Goal: Information Seeking & Learning: Compare options

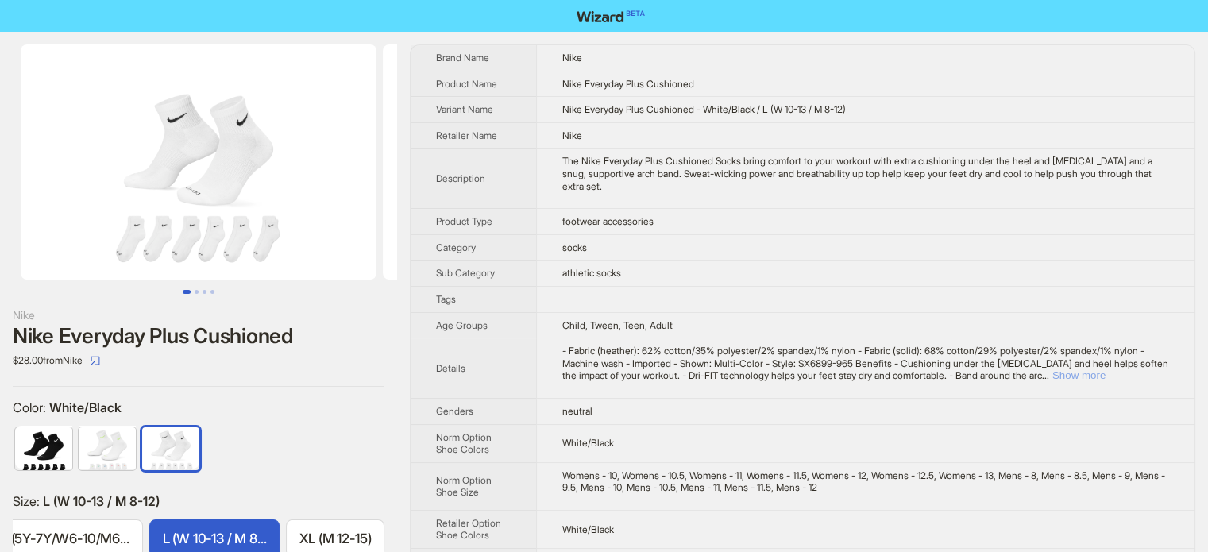
click at [1105, 377] on button "Show more" at bounding box center [1078, 375] width 53 height 12
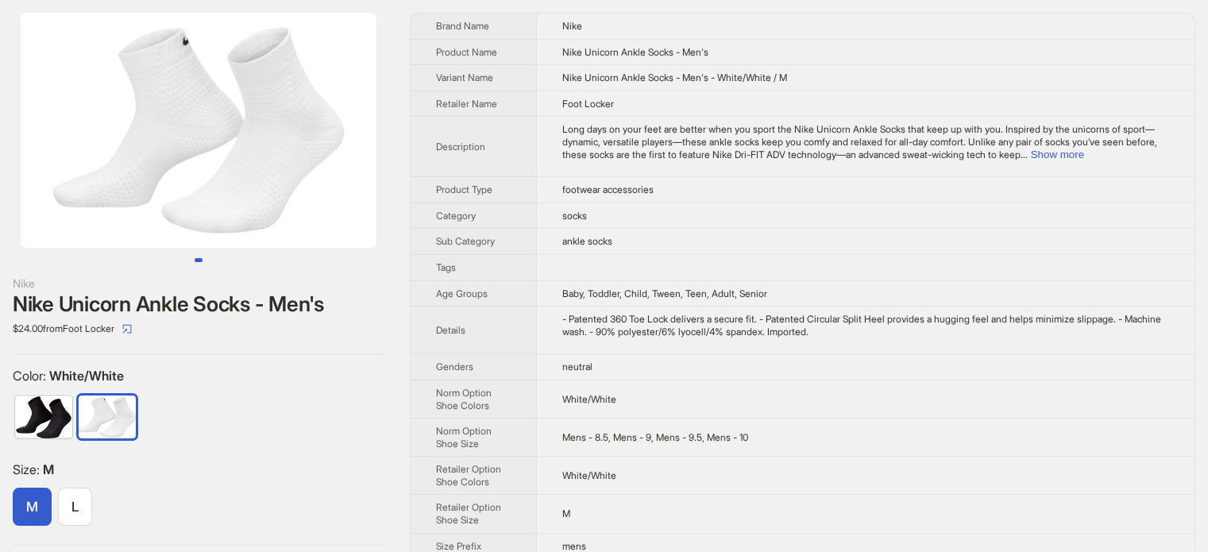
scroll to position [49, 0]
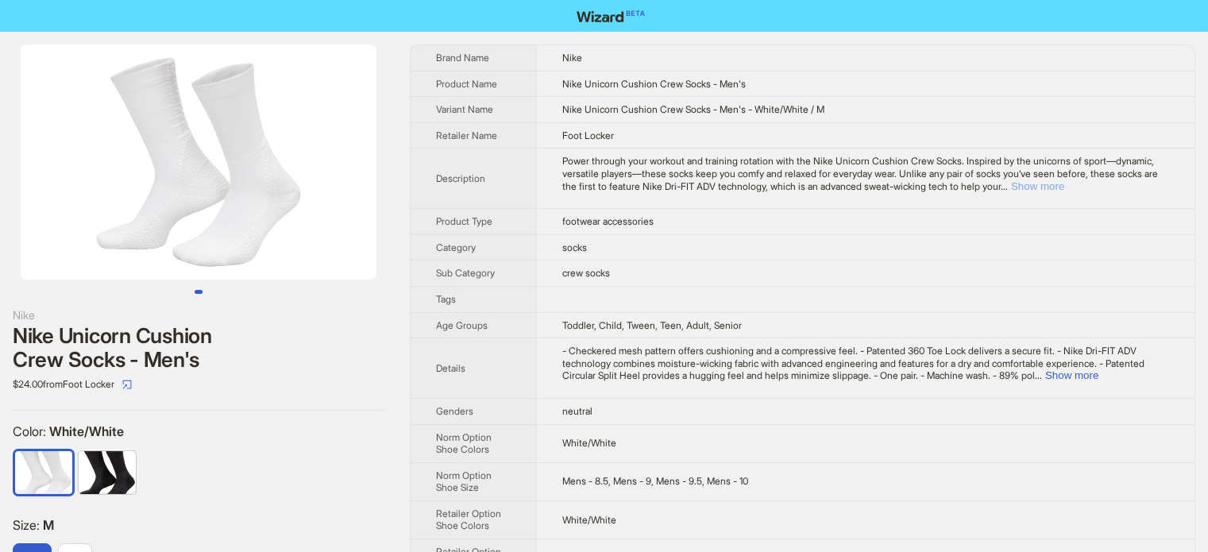
click at [1064, 180] on button "Show more" at bounding box center [1037, 186] width 53 height 12
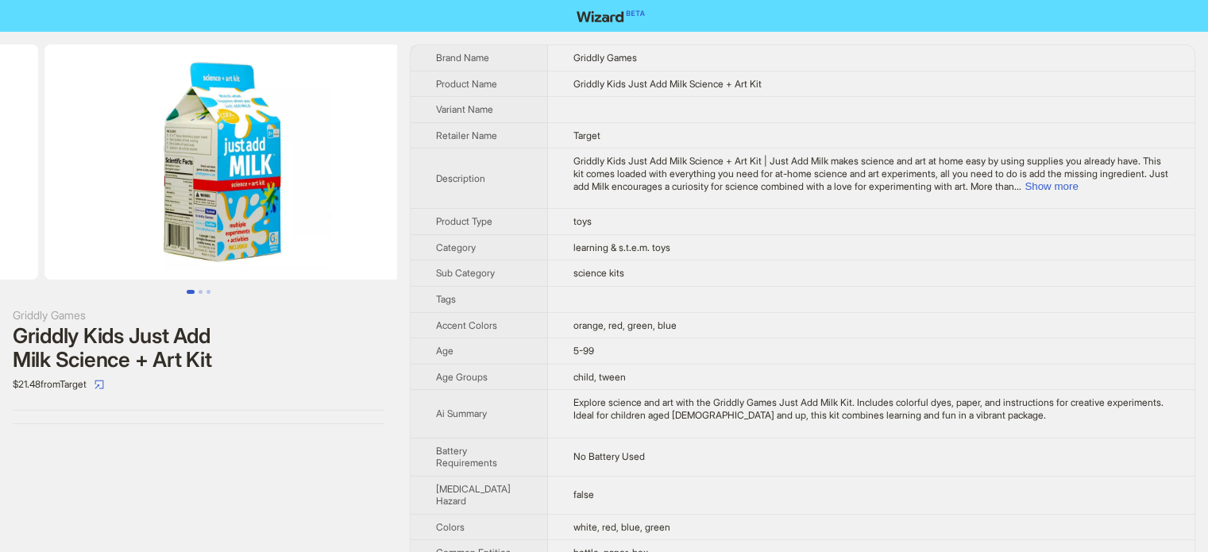
drag, startPoint x: 270, startPoint y: 244, endPoint x: 114, endPoint y: 245, distance: 155.6
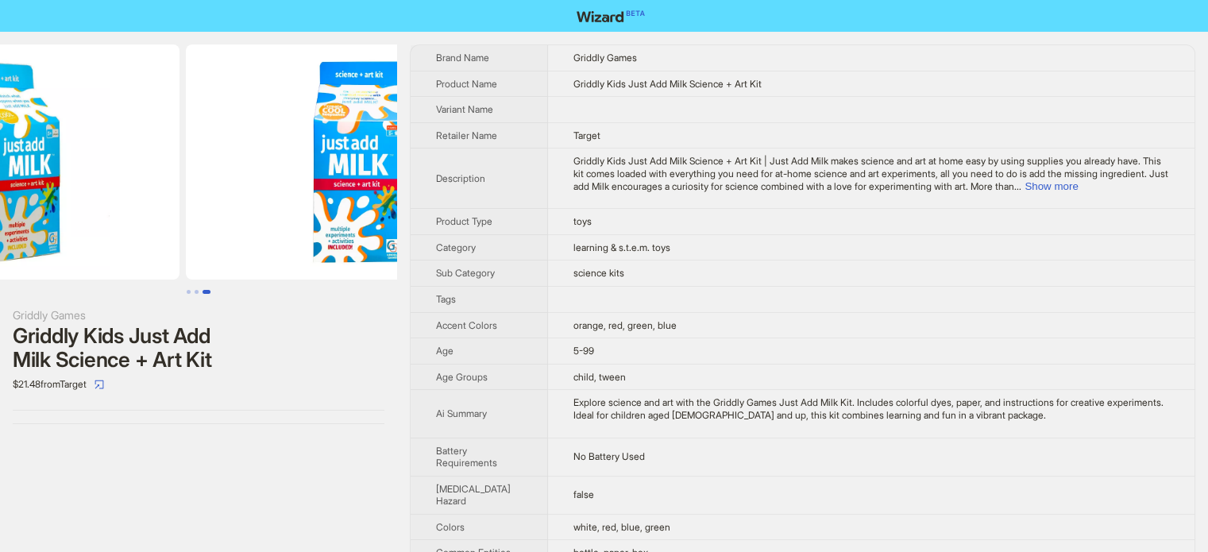
scroll to position [0, 724]
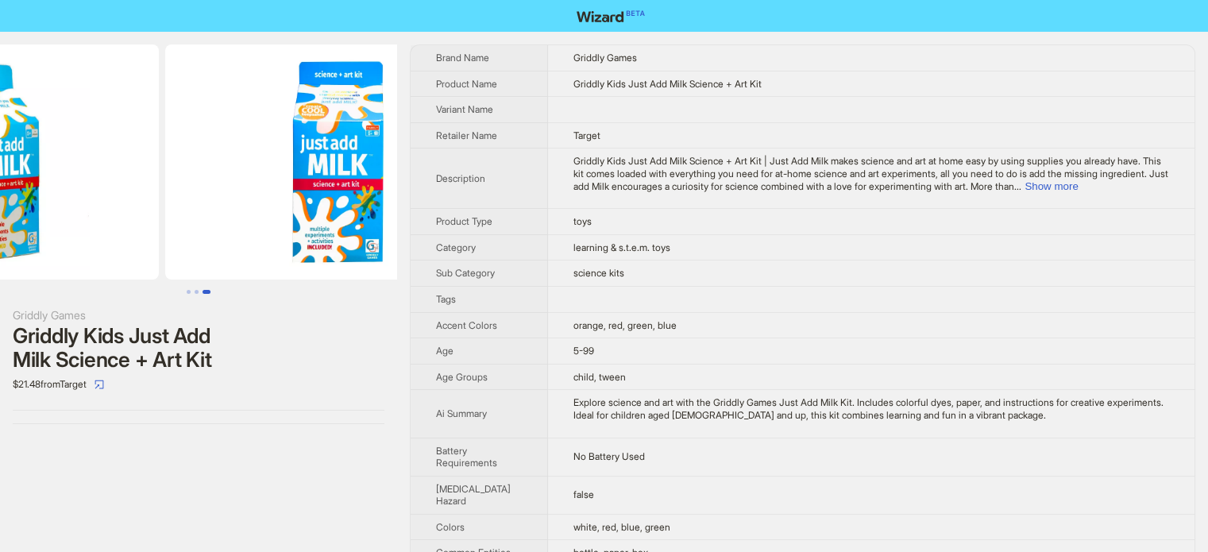
drag, startPoint x: 281, startPoint y: 244, endPoint x: 137, endPoint y: 253, distance: 144.8
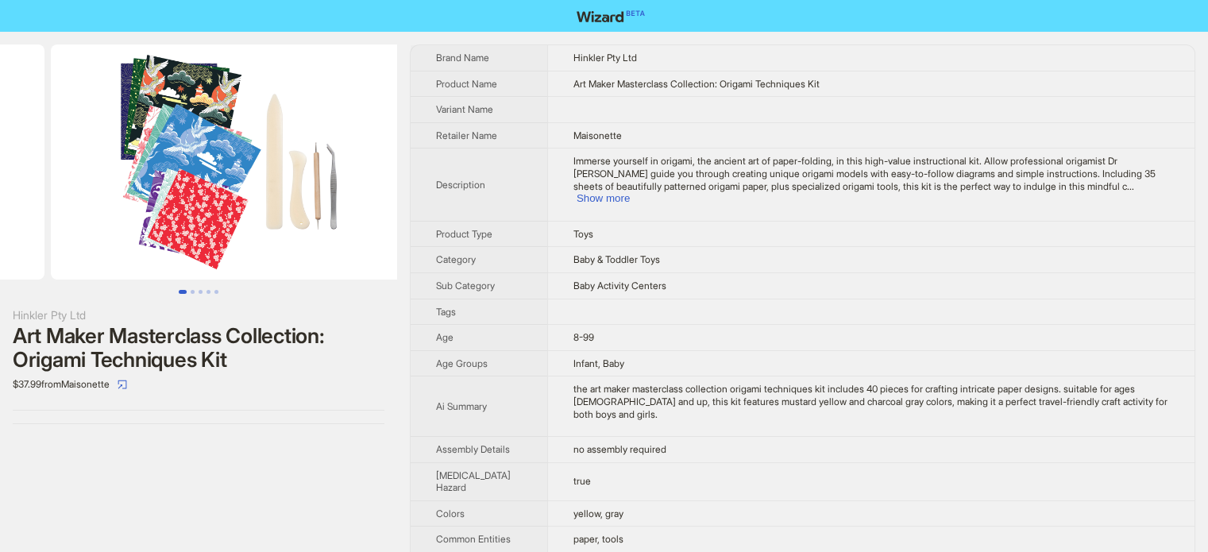
drag, startPoint x: 268, startPoint y: 263, endPoint x: 46, endPoint y: 253, distance: 221.7
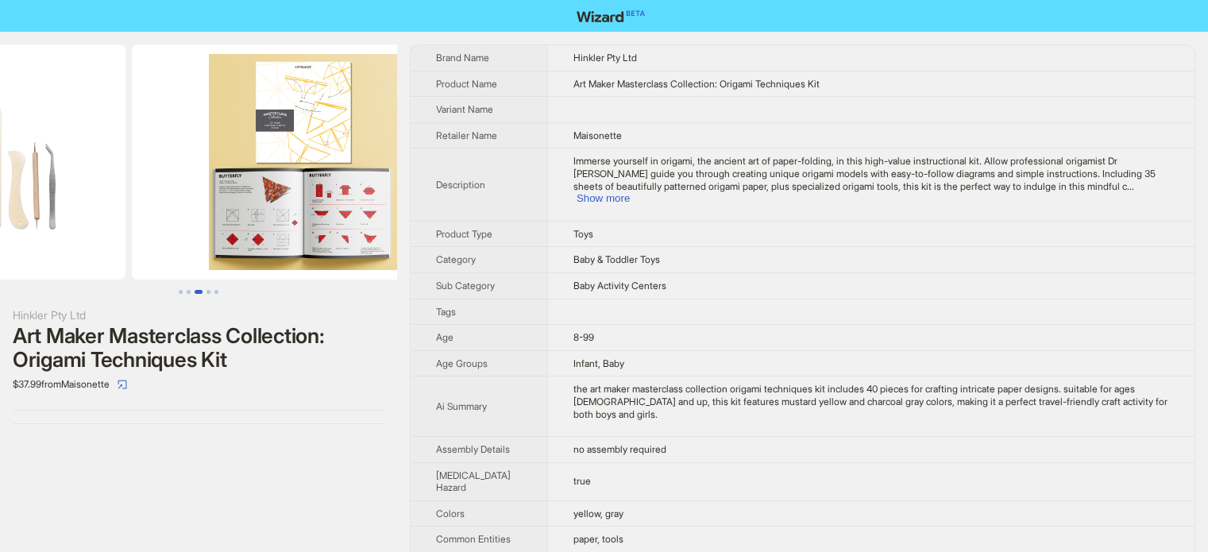
drag, startPoint x: 225, startPoint y: 247, endPoint x: 83, endPoint y: 243, distance: 141.4
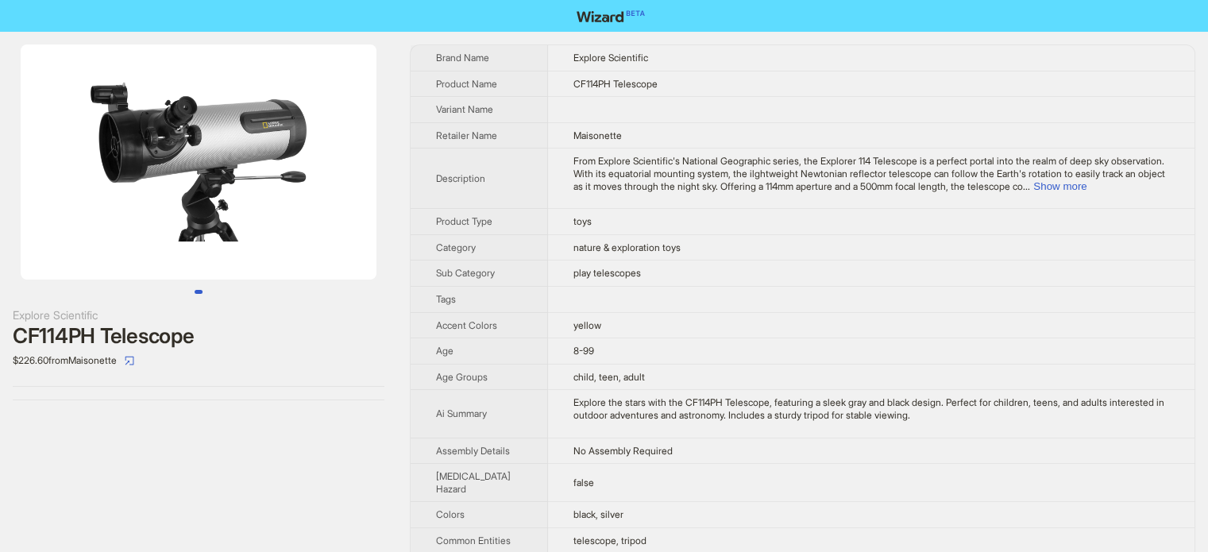
click at [264, 248] on img at bounding box center [199, 161] width 356 height 235
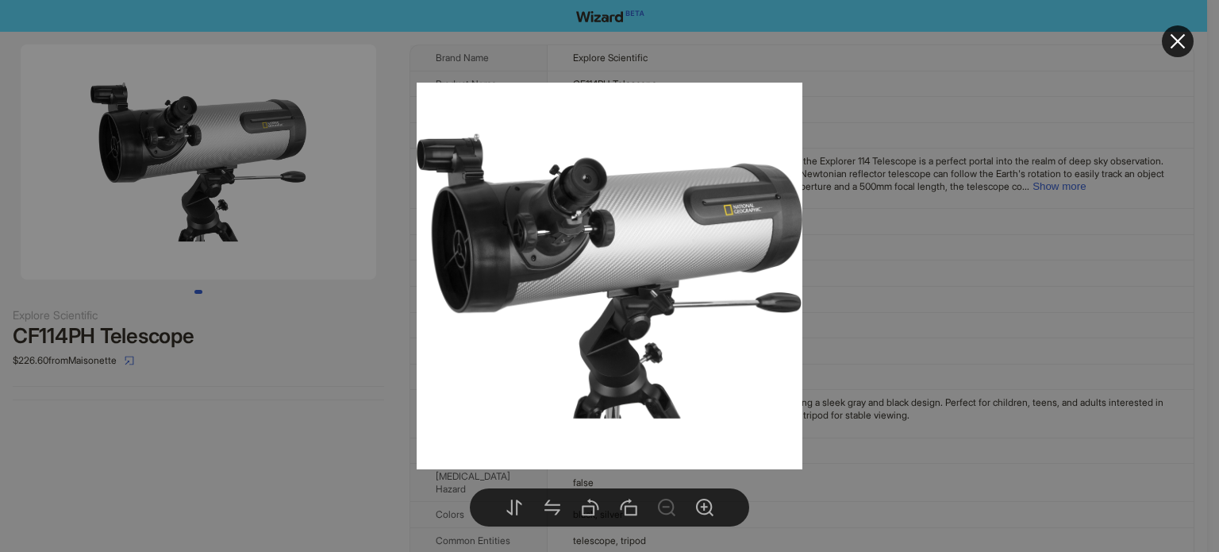
click at [1185, 44] on icon "close" at bounding box center [1178, 41] width 19 height 19
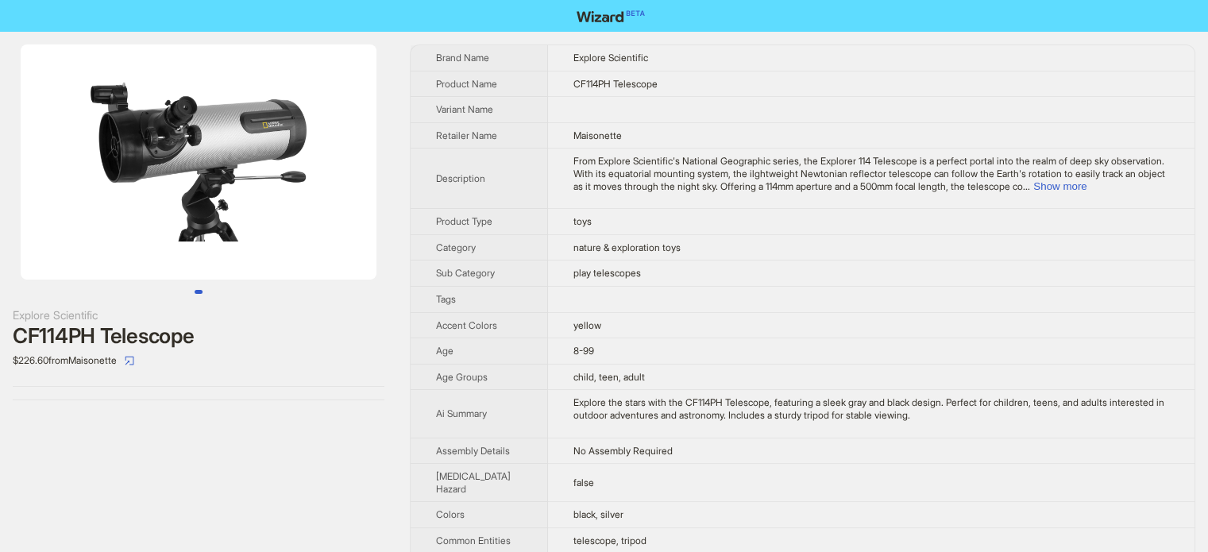
drag, startPoint x: 178, startPoint y: 212, endPoint x: 16, endPoint y: 217, distance: 162.0
click at [6, 214] on li at bounding box center [198, 161] width 397 height 235
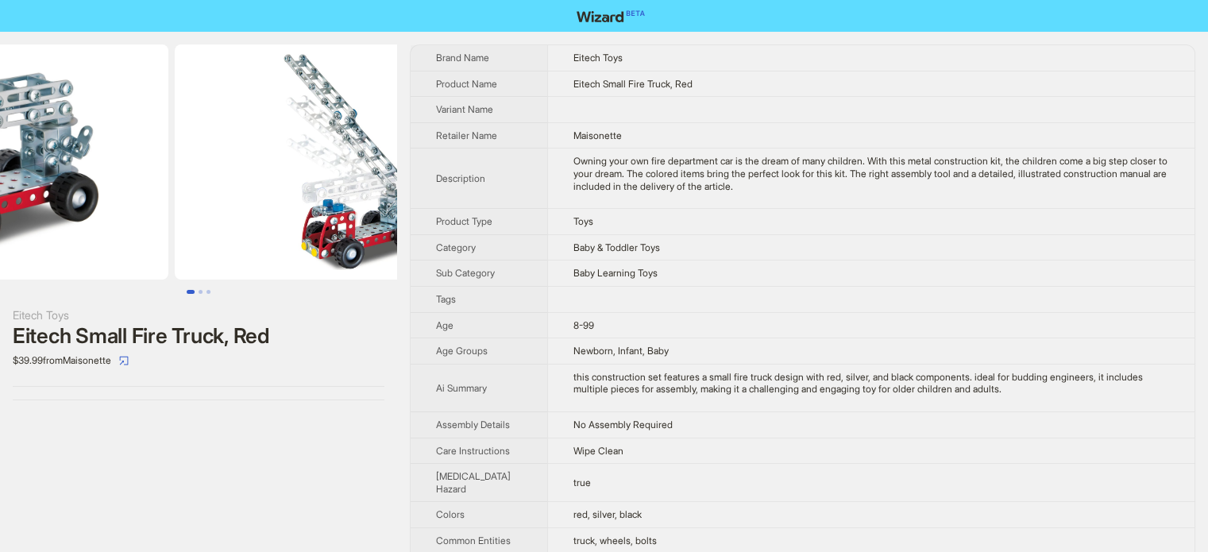
drag, startPoint x: 245, startPoint y: 194, endPoint x: 65, endPoint y: 187, distance: 180.3
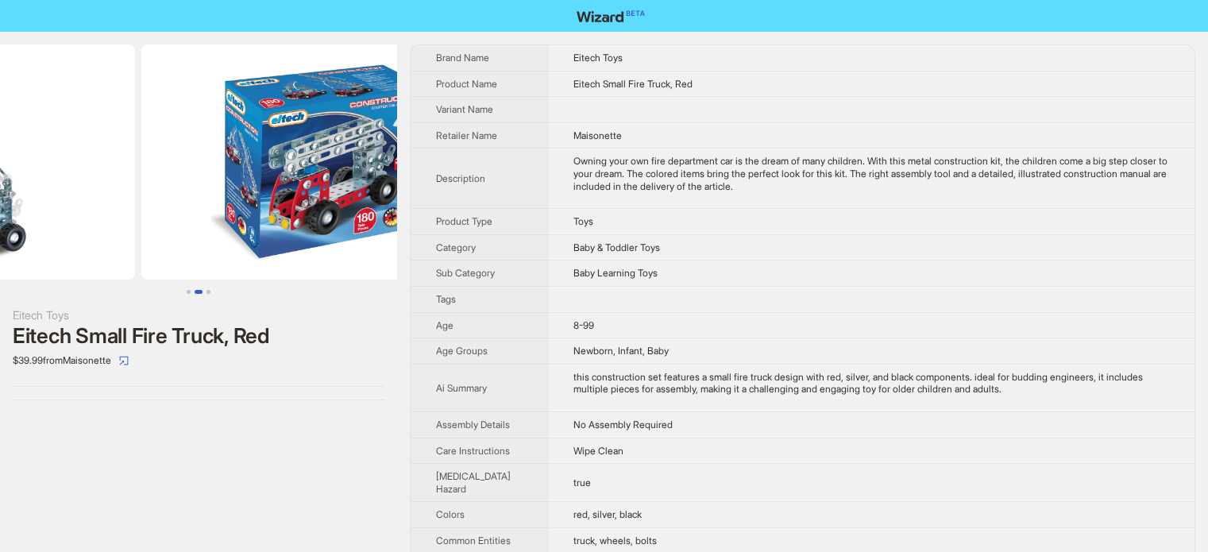
drag, startPoint x: 244, startPoint y: 181, endPoint x: 83, endPoint y: 179, distance: 161.2
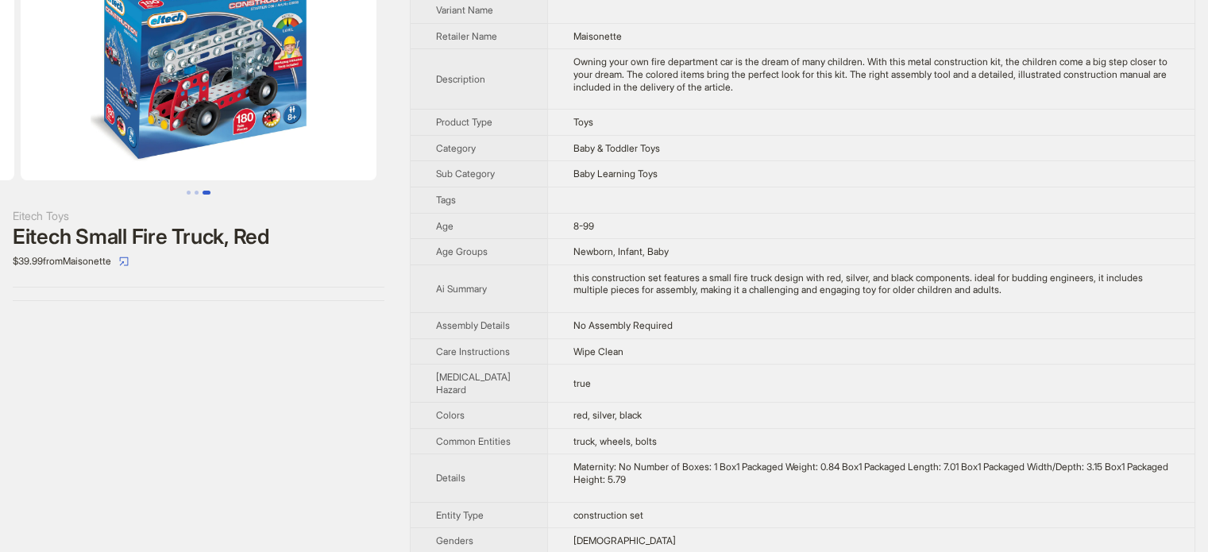
scroll to position [81, 0]
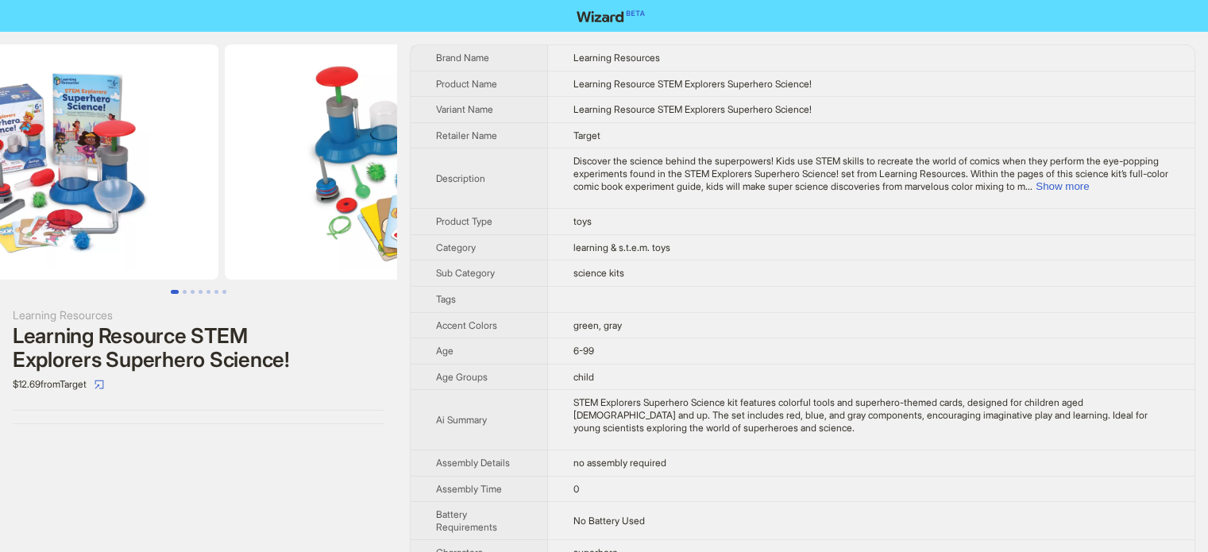
drag, startPoint x: 230, startPoint y: 117, endPoint x: 1, endPoint y: 82, distance: 232.2
click at [2, 114] on img at bounding box center [41, 161] width 356 height 235
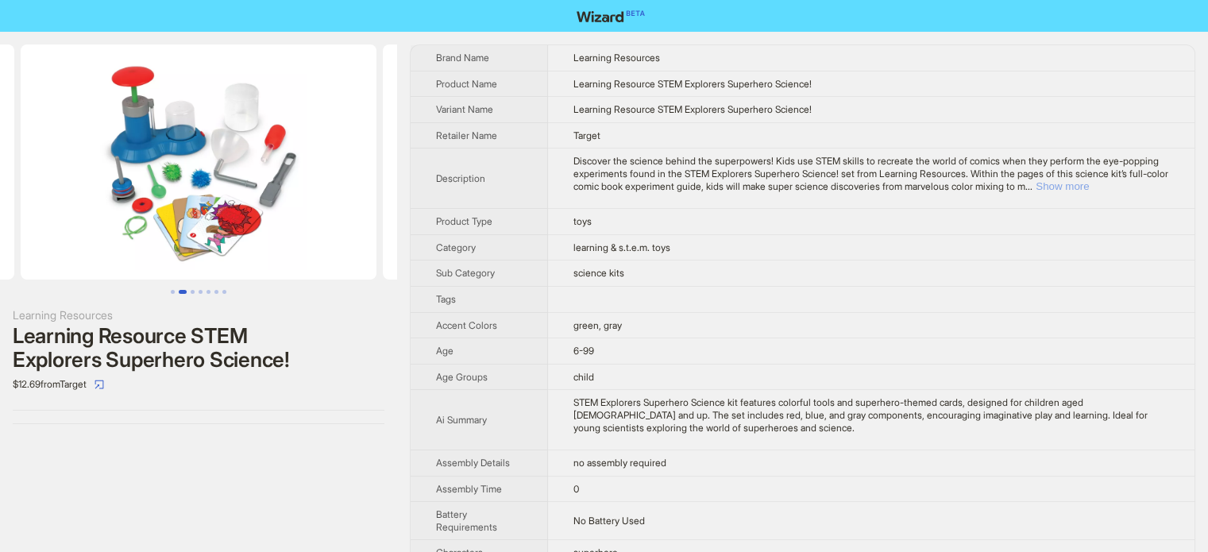
click at [1088, 187] on button "Show more" at bounding box center [1061, 186] width 53 height 12
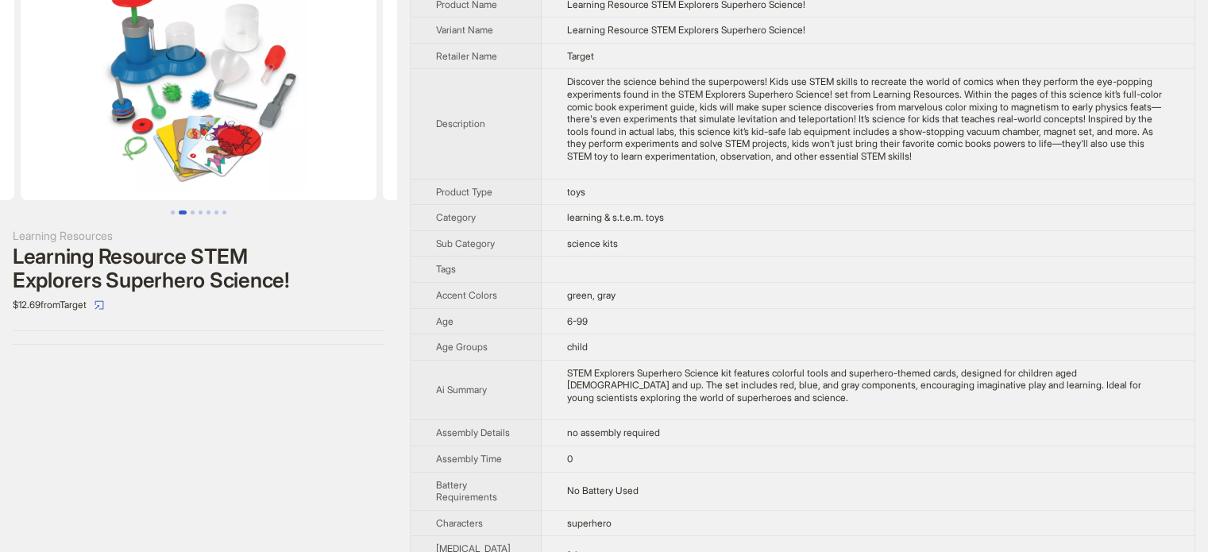
scroll to position [0, 0]
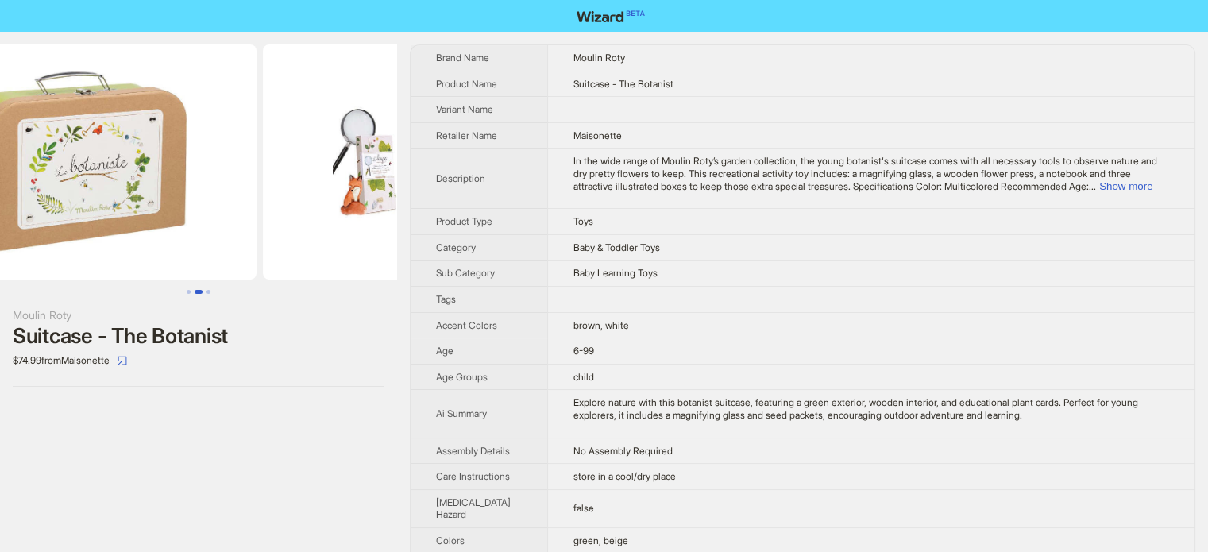
drag, startPoint x: 322, startPoint y: 181, endPoint x: 0, endPoint y: 180, distance: 321.5
click at [0, 180] on ul at bounding box center [198, 161] width 397 height 235
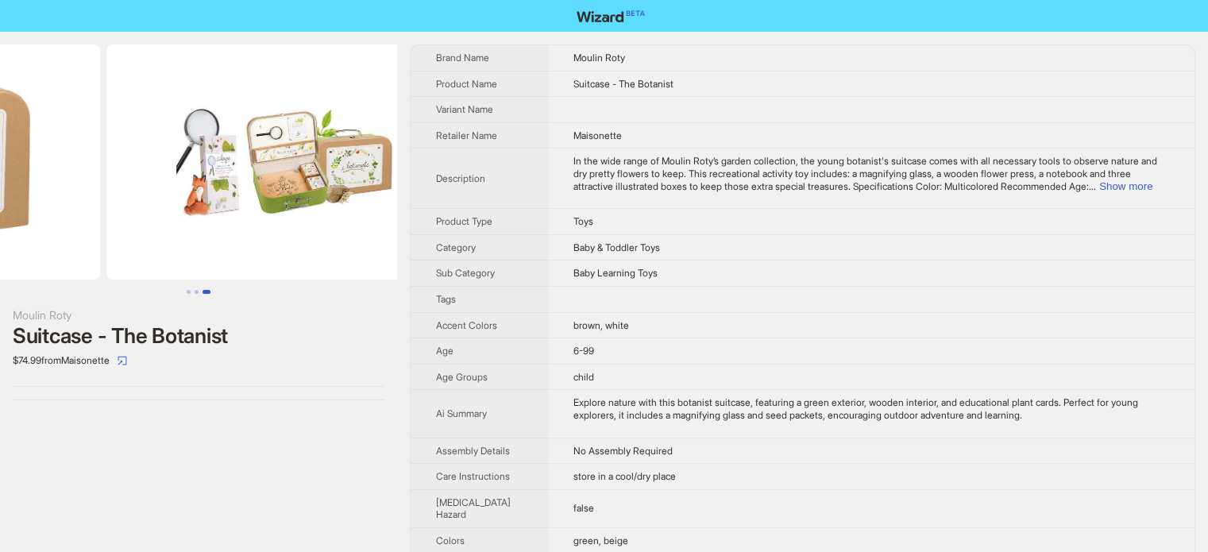
drag, startPoint x: 184, startPoint y: 168, endPoint x: 0, endPoint y: 171, distance: 184.2
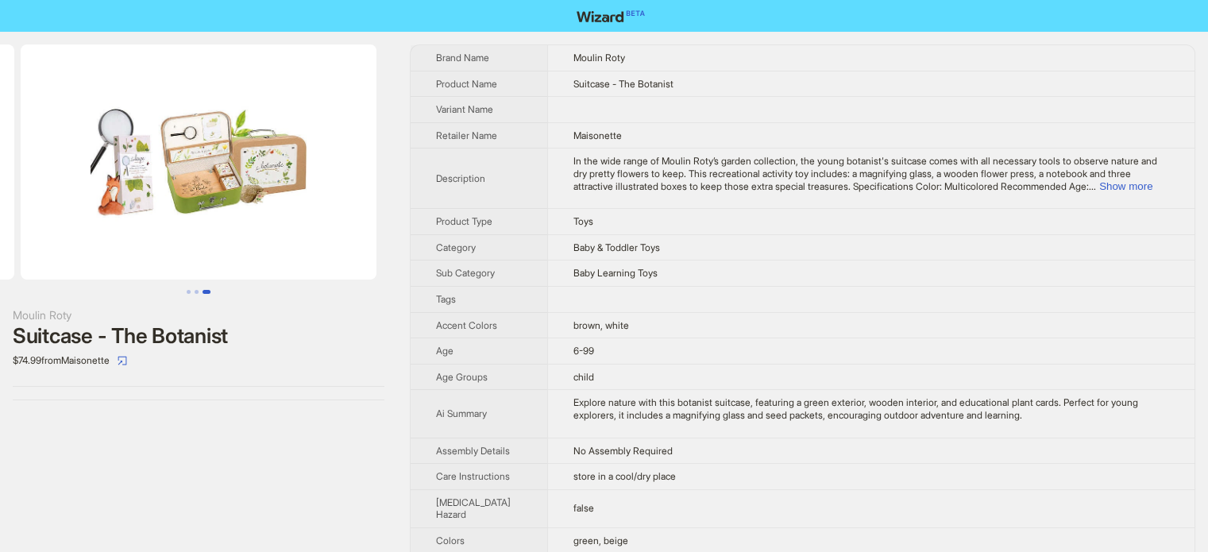
click at [95, 158] on img at bounding box center [199, 161] width 356 height 235
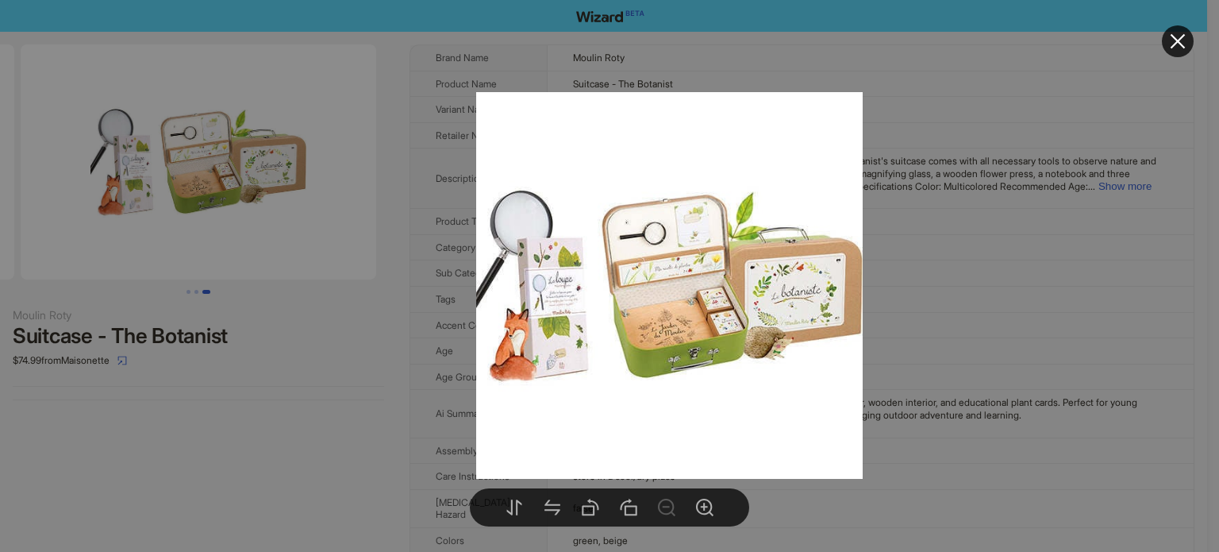
drag, startPoint x: 600, startPoint y: 295, endPoint x: 802, endPoint y: 310, distance: 202.3
click at [836, 310] on img at bounding box center [669, 285] width 387 height 387
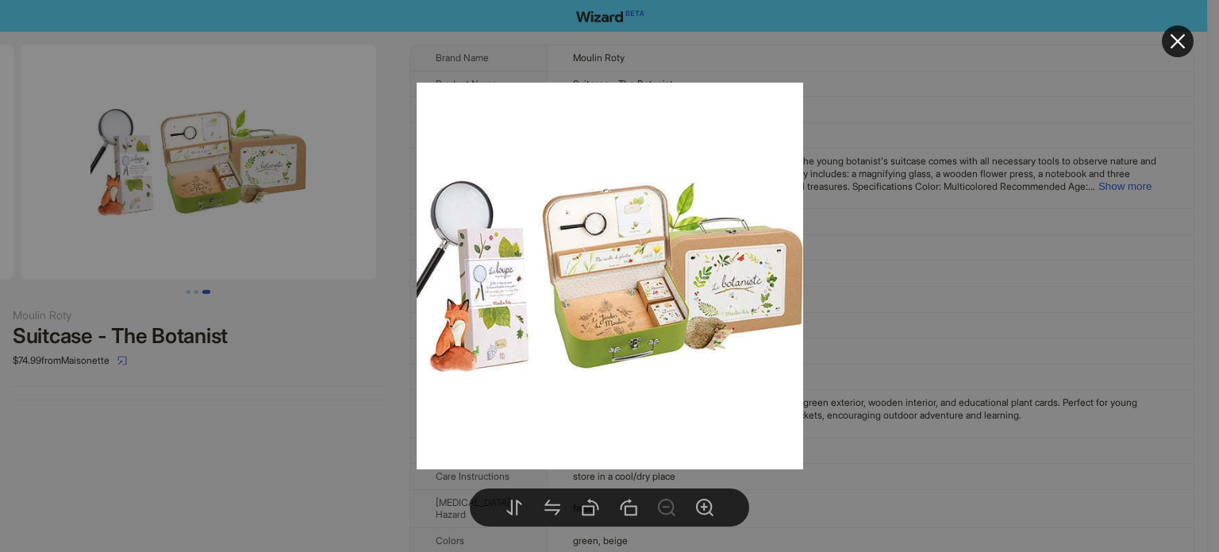
drag, startPoint x: 577, startPoint y: 310, endPoint x: 784, endPoint y: 325, distance: 207.8
click at [784, 325] on img at bounding box center [610, 276] width 387 height 387
click at [1181, 40] on icon "close" at bounding box center [1178, 41] width 19 height 19
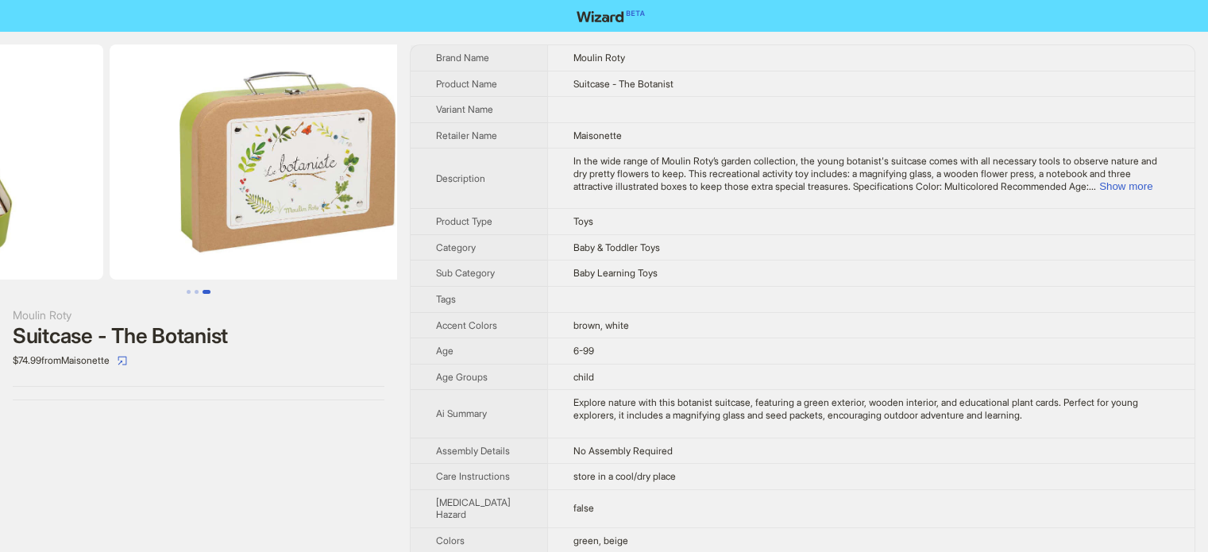
drag, startPoint x: 175, startPoint y: 94, endPoint x: 537, endPoint y: 156, distance: 367.4
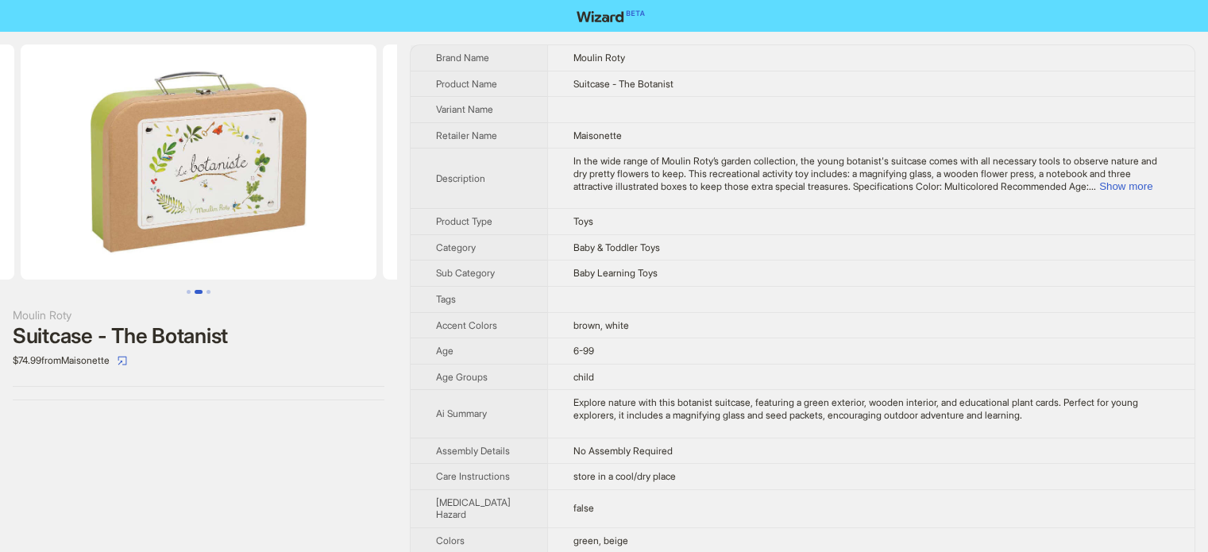
scroll to position [0, 40]
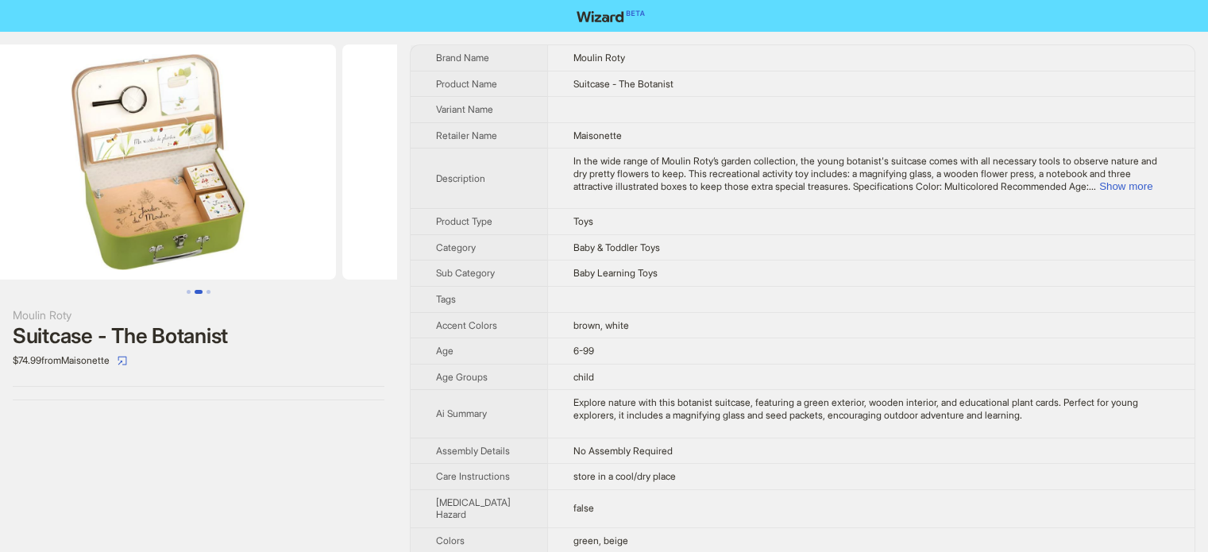
drag, startPoint x: 214, startPoint y: 200, endPoint x: 478, endPoint y: 225, distance: 265.6
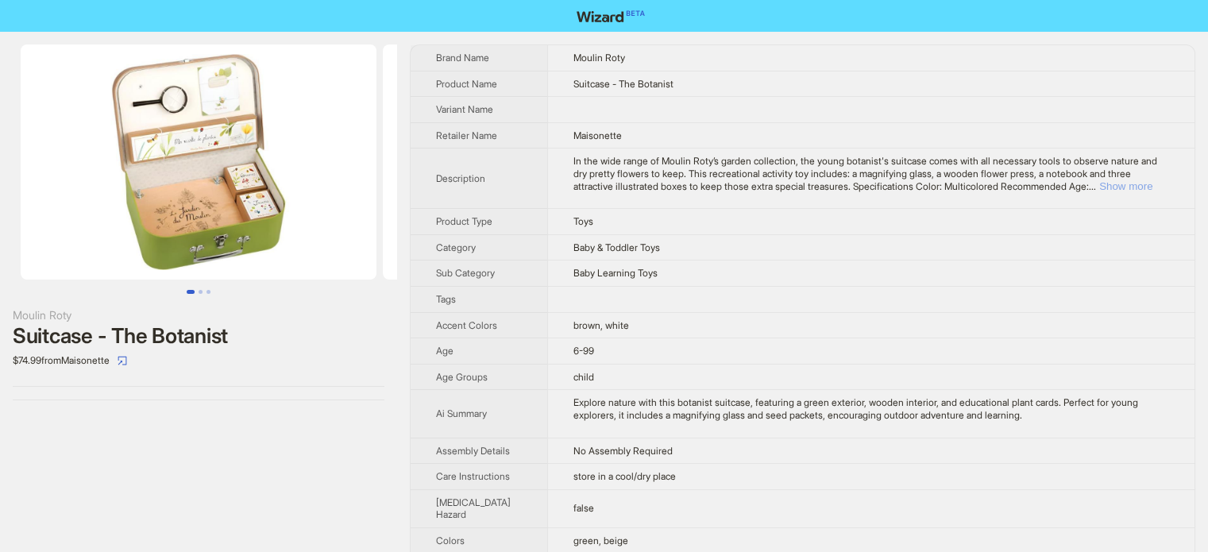
click at [1134, 182] on button "Show more" at bounding box center [1125, 186] width 53 height 12
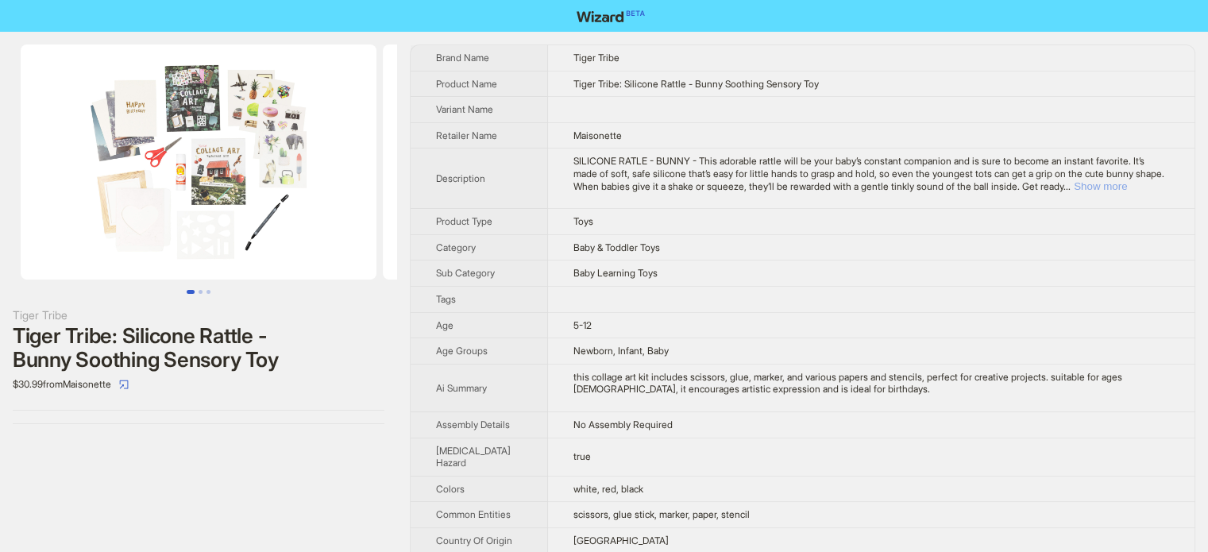
click at [1123, 184] on button "Show more" at bounding box center [1099, 186] width 53 height 12
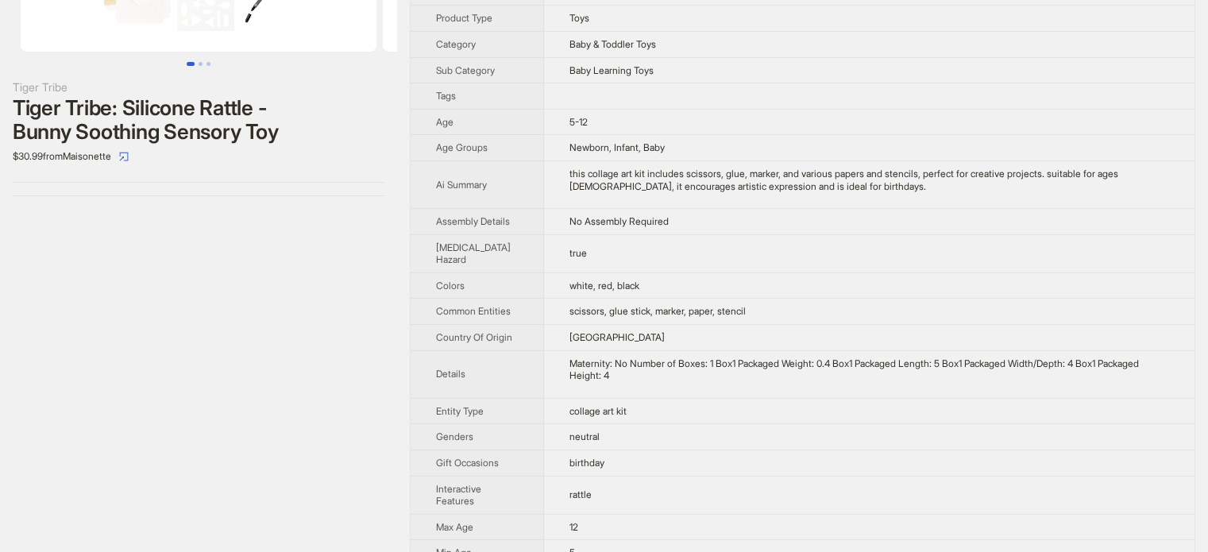
scroll to position [238, 0]
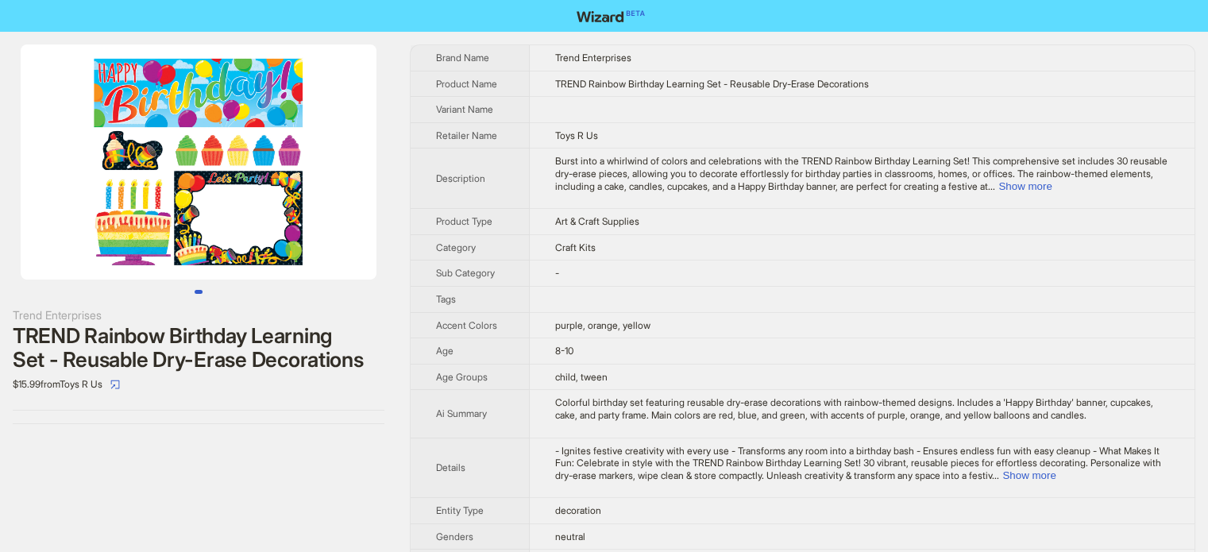
drag, startPoint x: 301, startPoint y: 202, endPoint x: 221, endPoint y: 196, distance: 79.6
click at [221, 196] on img at bounding box center [199, 161] width 356 height 235
drag, startPoint x: 253, startPoint y: 196, endPoint x: 103, endPoint y: 193, distance: 150.1
click at [106, 195] on img at bounding box center [199, 161] width 356 height 235
click at [768, 323] on td "purple, orange, yellow" at bounding box center [862, 325] width 664 height 26
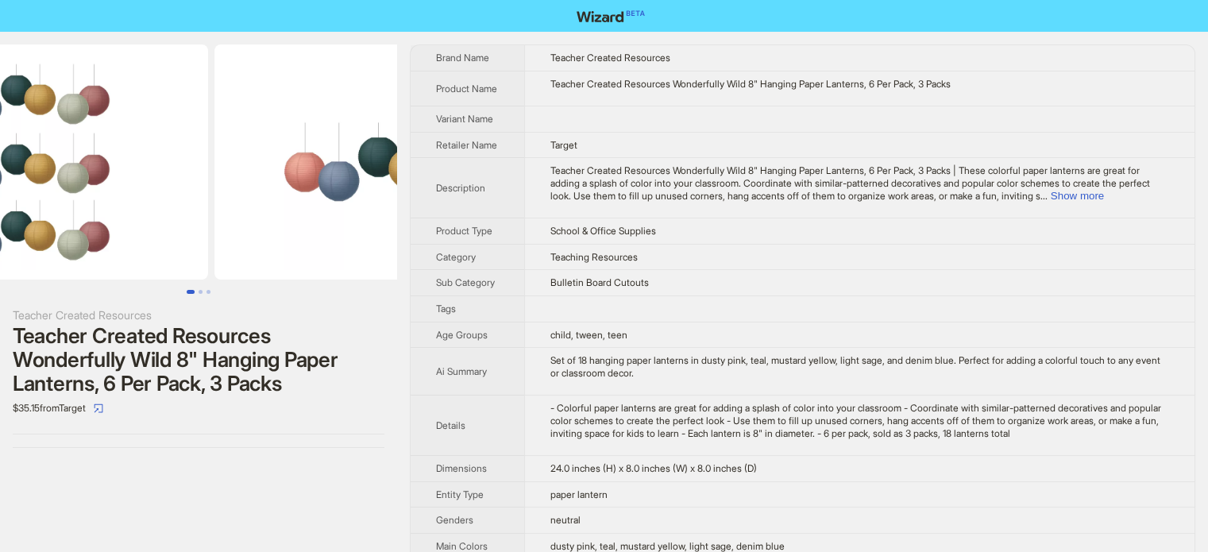
drag, startPoint x: 288, startPoint y: 203, endPoint x: 99, endPoint y: 215, distance: 189.3
click at [103, 218] on ul at bounding box center [198, 161] width 397 height 235
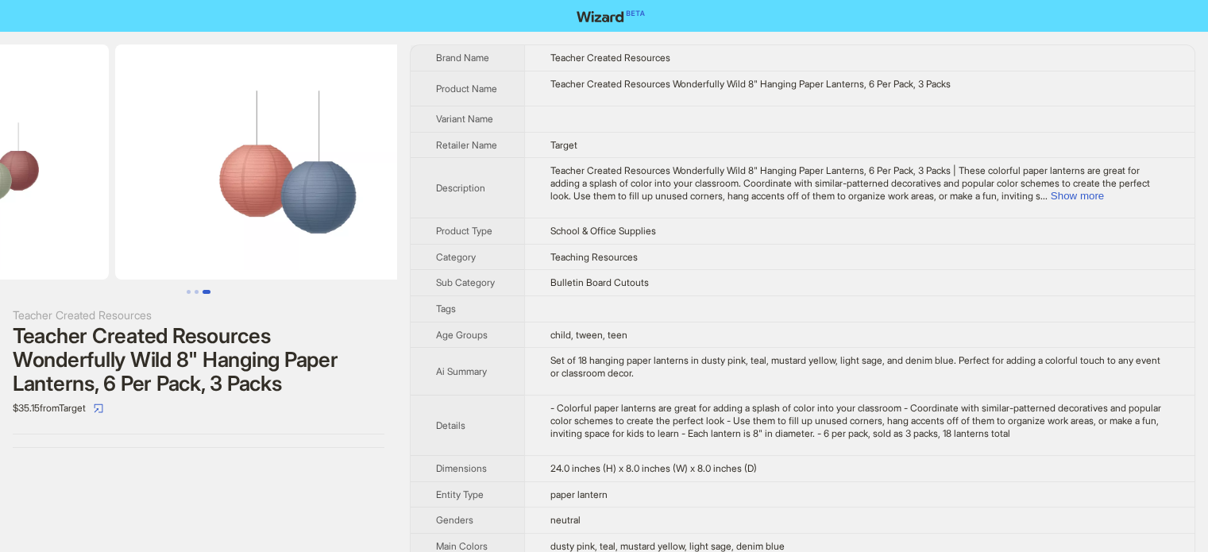
drag, startPoint x: 242, startPoint y: 209, endPoint x: 44, endPoint y: 219, distance: 197.9
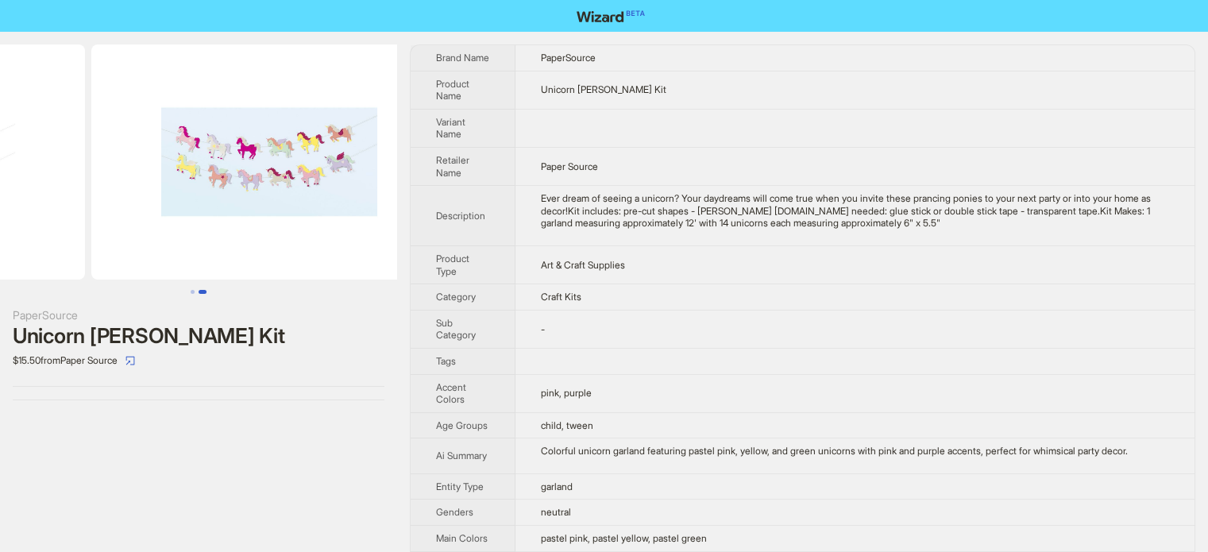
drag, startPoint x: 195, startPoint y: 202, endPoint x: 0, endPoint y: 206, distance: 194.5
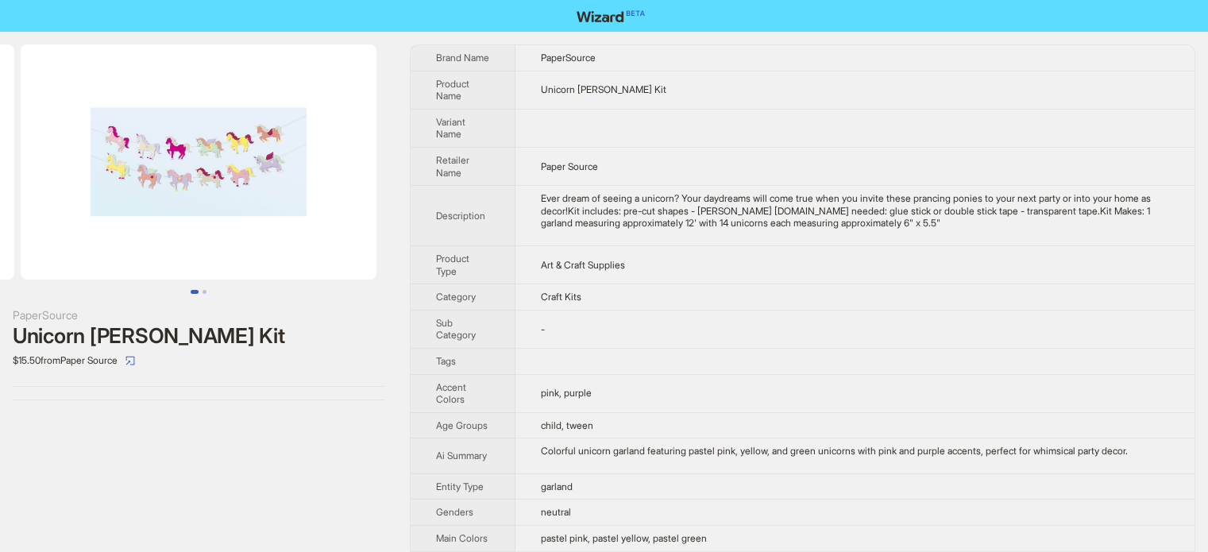
scroll to position [0, 56]
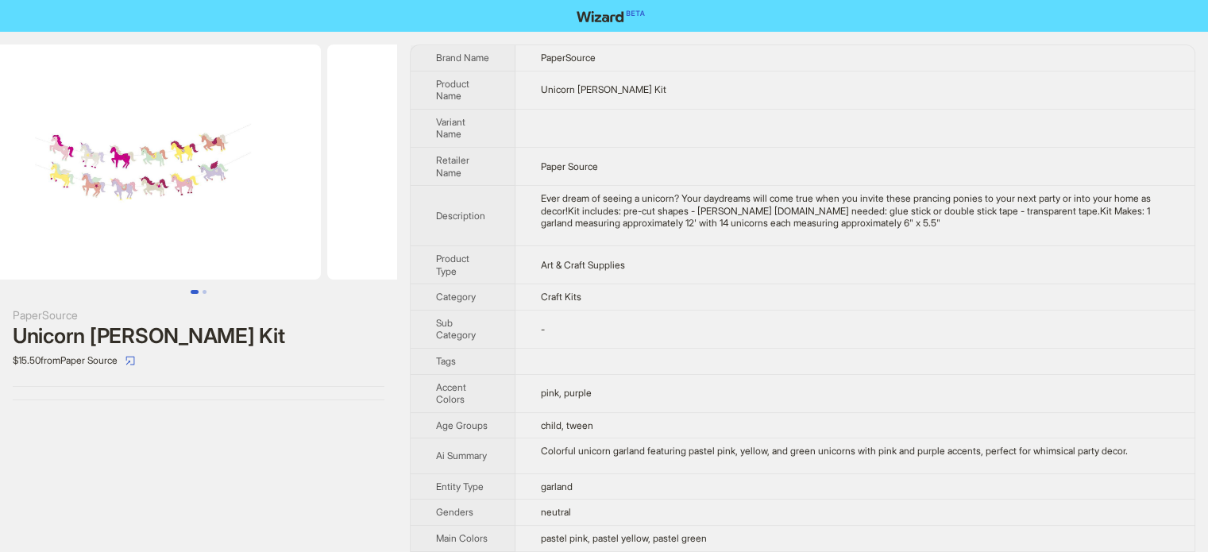
drag, startPoint x: 153, startPoint y: 192, endPoint x: 406, endPoint y: 209, distance: 253.8
click at [406, 209] on div "PaperSource Unicorn Garland Craft Kit $15.50 from Paper Source Brand Name Paper…" at bounding box center [604, 347] width 1208 height 631
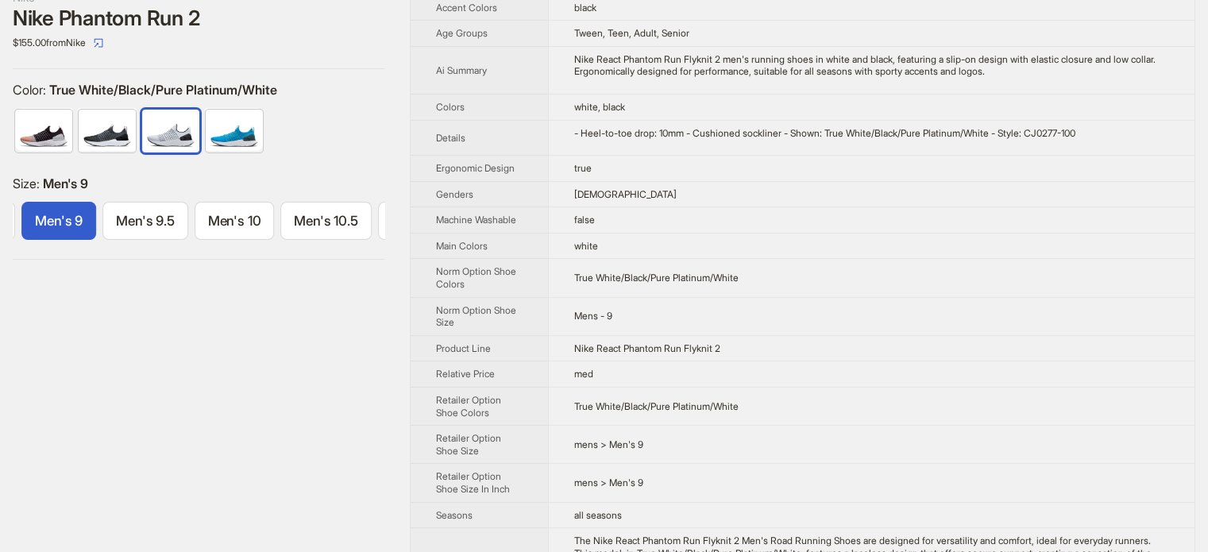
scroll to position [476, 0]
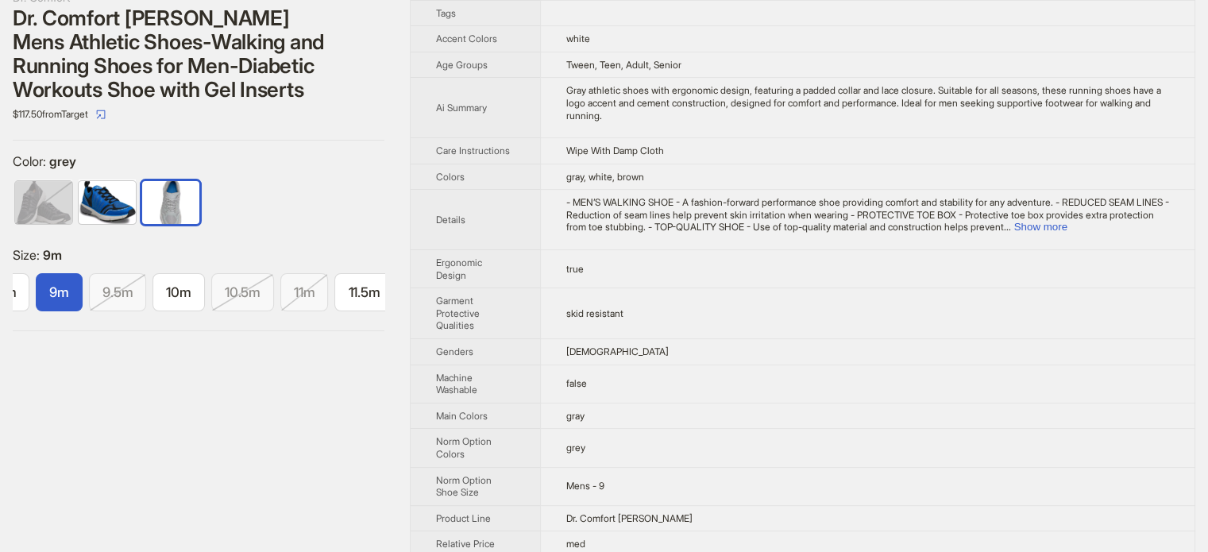
scroll to position [476, 0]
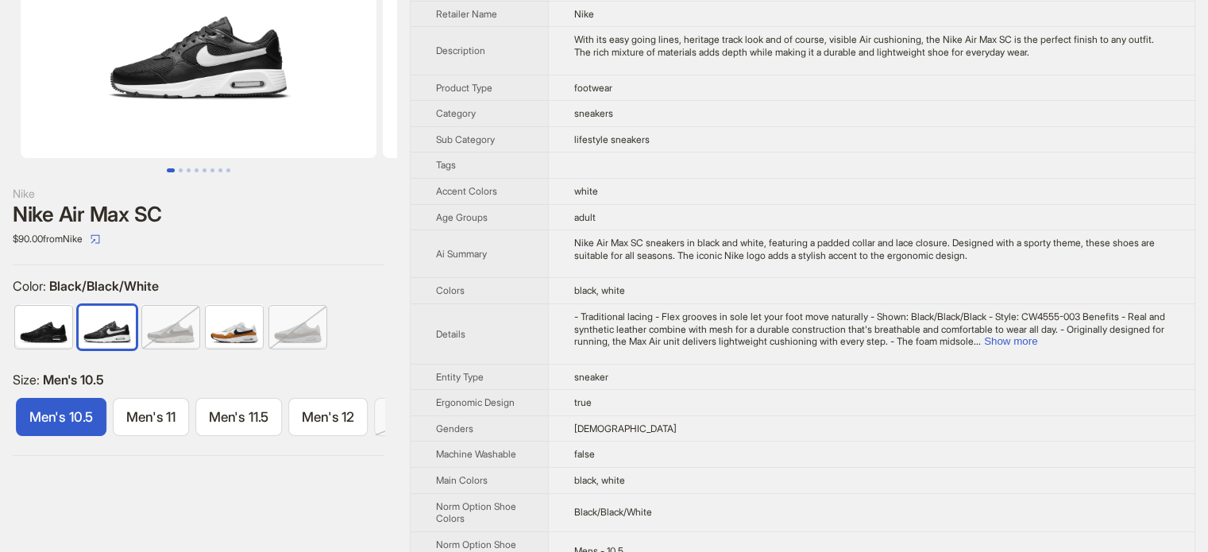
scroll to position [397, 0]
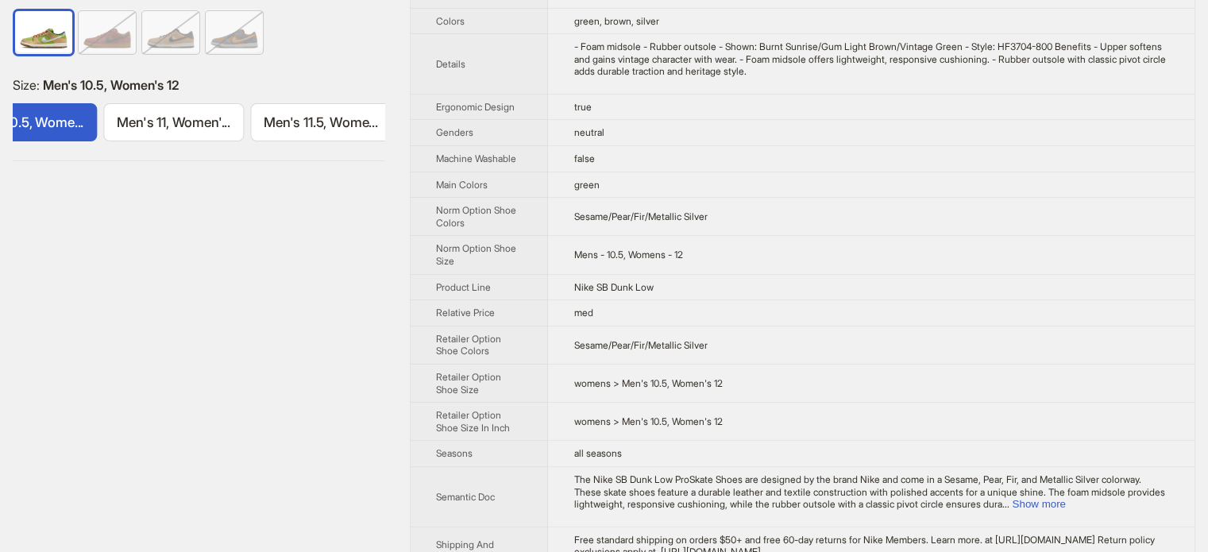
scroll to position [556, 0]
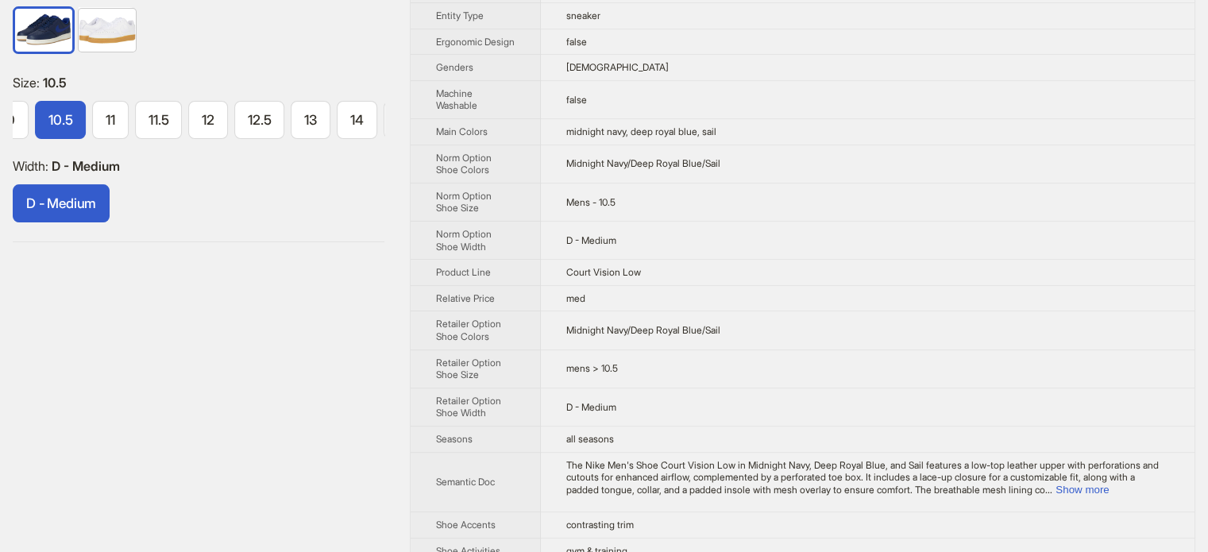
scroll to position [476, 0]
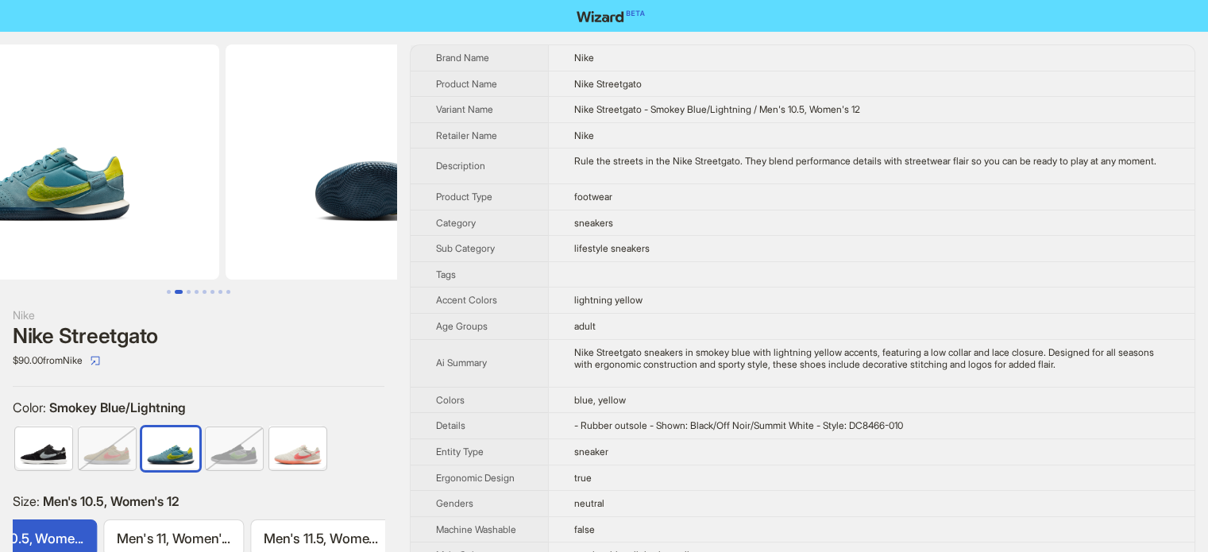
drag, startPoint x: 264, startPoint y: 229, endPoint x: 13, endPoint y: 214, distance: 251.3
click at [13, 214] on ul at bounding box center [198, 161] width 397 height 235
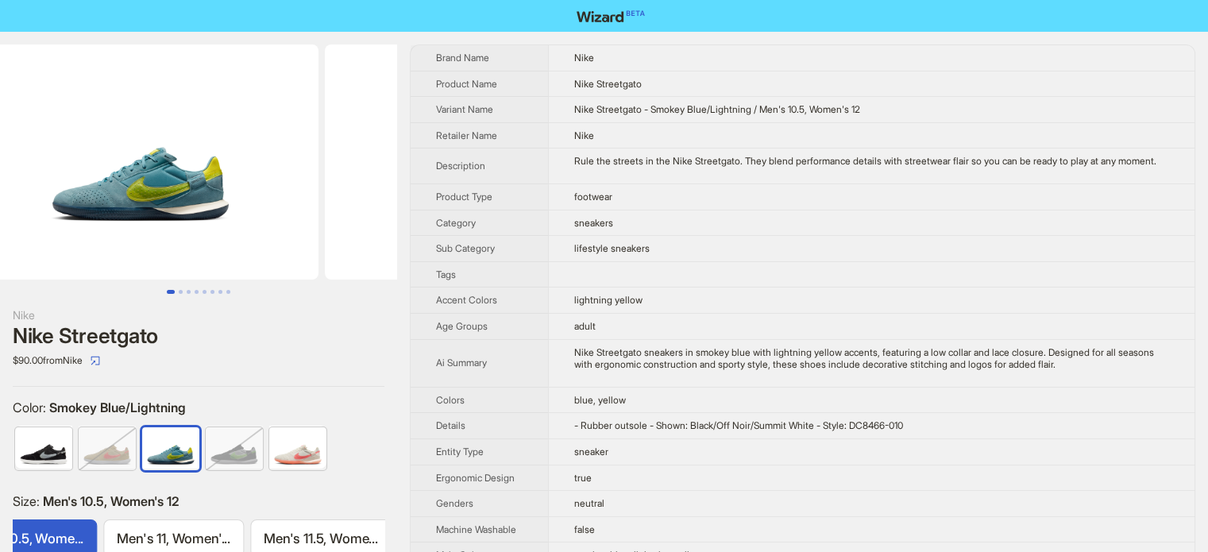
drag, startPoint x: 144, startPoint y: 206, endPoint x: 385, endPoint y: 215, distance: 241.5
click at [368, 212] on img at bounding box center [503, 161] width 356 height 235
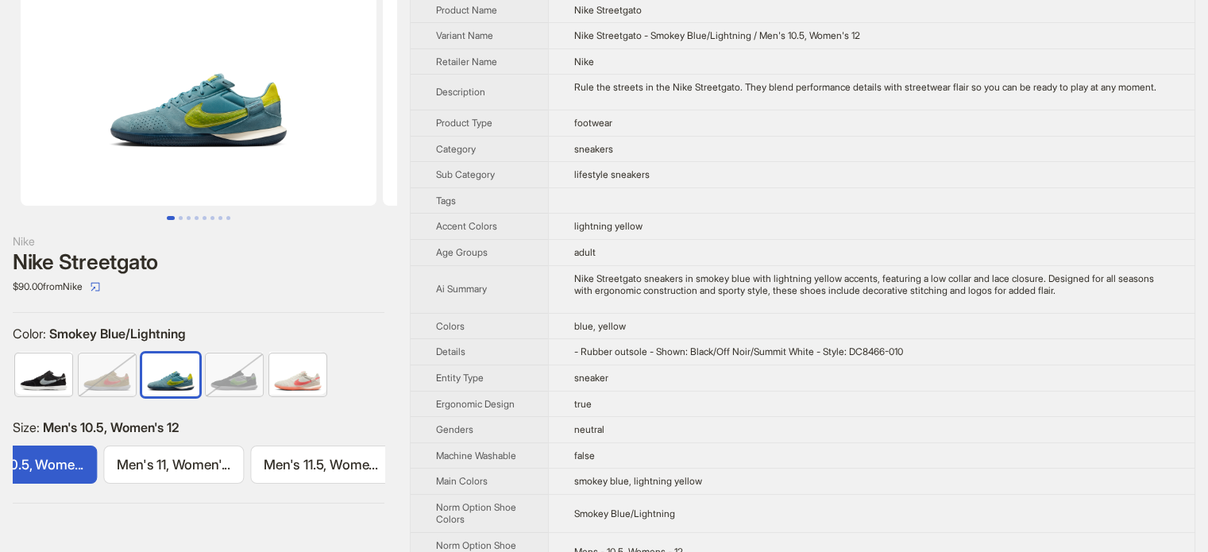
scroll to position [0, 0]
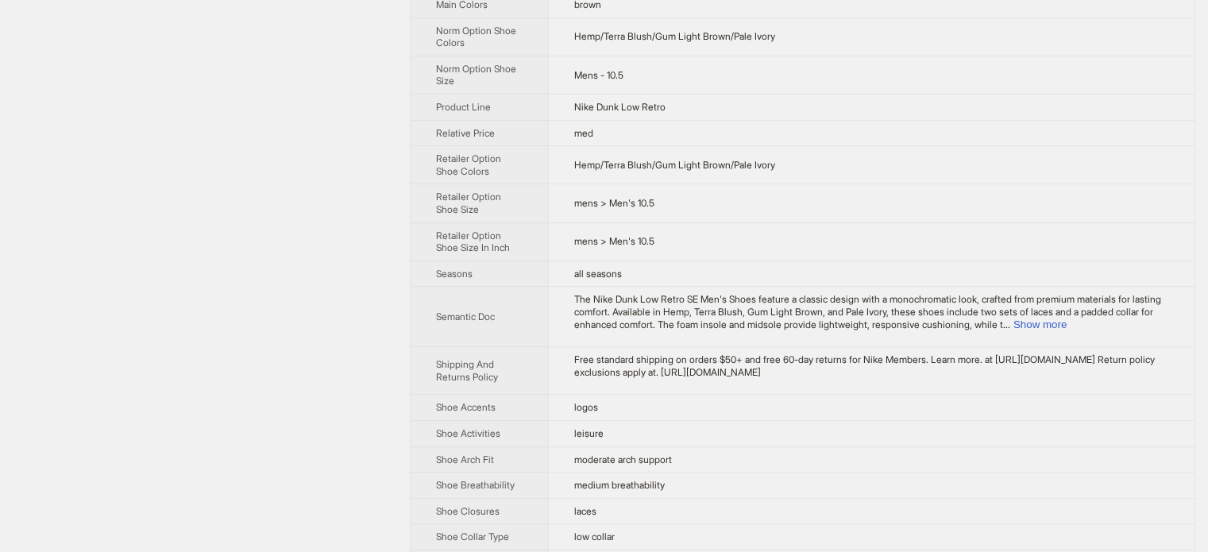
scroll to position [635, 0]
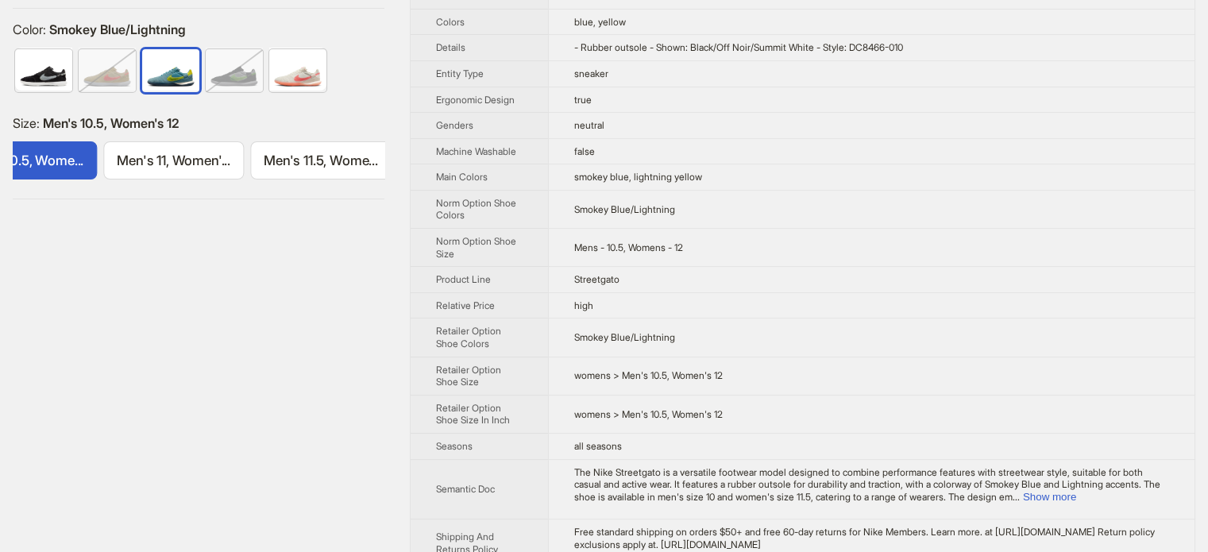
scroll to position [476, 0]
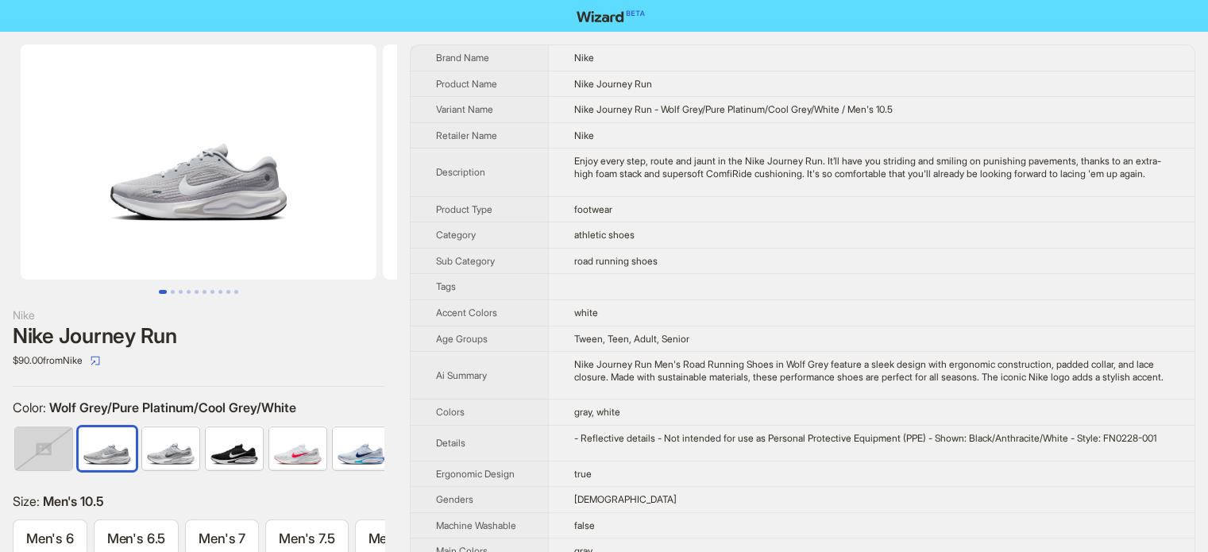
scroll to position [0, 770]
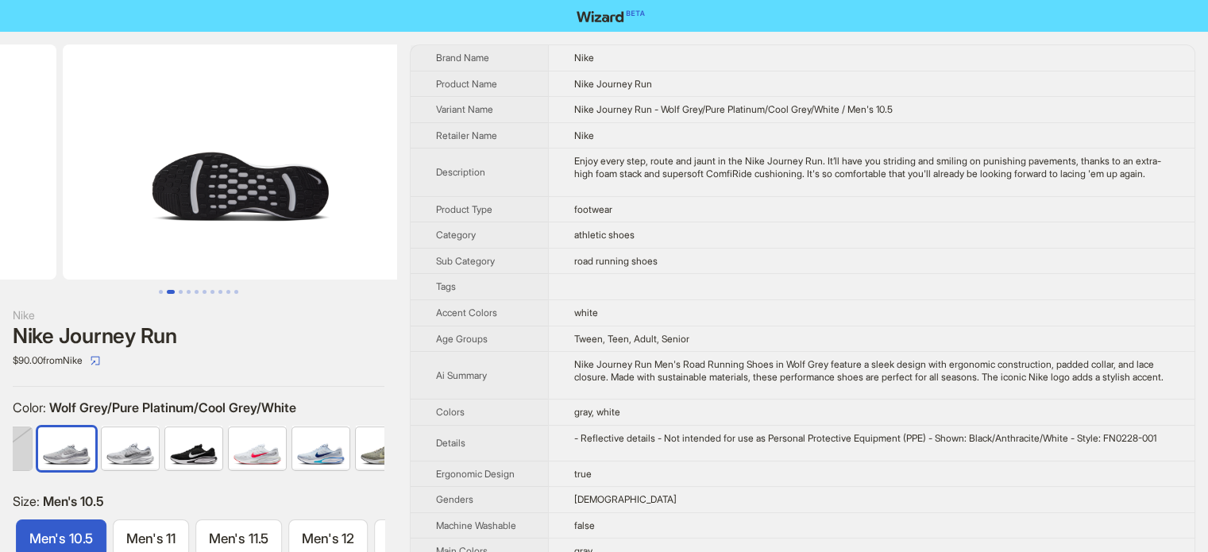
drag, startPoint x: 299, startPoint y: 212, endPoint x: 94, endPoint y: 216, distance: 204.9
click at [90, 216] on ul at bounding box center [198, 161] width 397 height 235
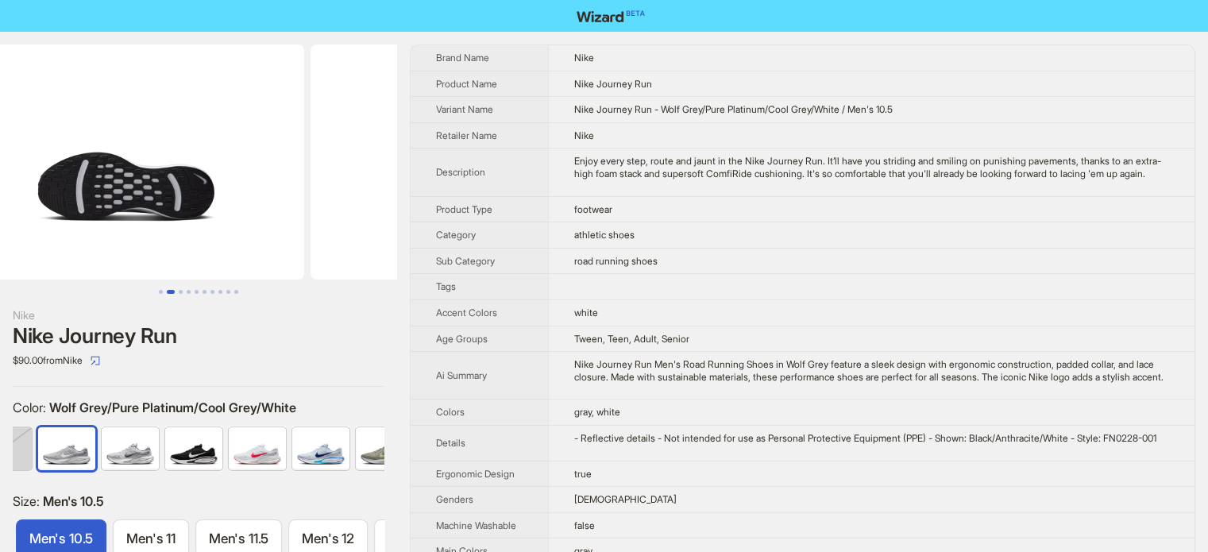
drag, startPoint x: 266, startPoint y: 216, endPoint x: 102, endPoint y: 216, distance: 163.5
click at [102, 216] on img at bounding box center [126, 161] width 356 height 235
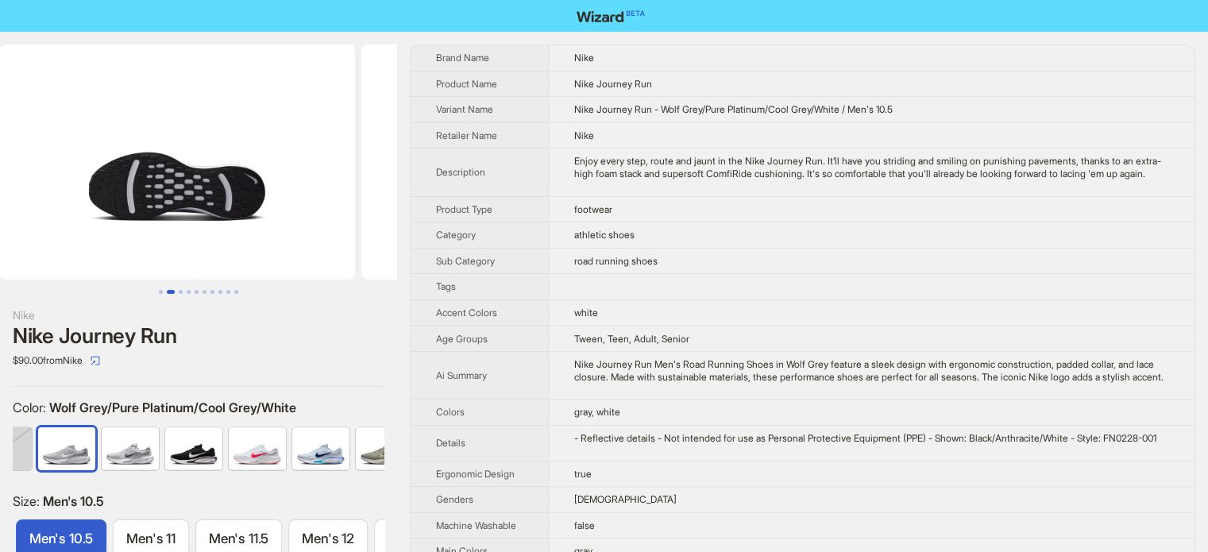
drag, startPoint x: 93, startPoint y: 215, endPoint x: 347, endPoint y: 232, distance: 254.6
click at [383, 221] on ul at bounding box center [198, 161] width 397 height 235
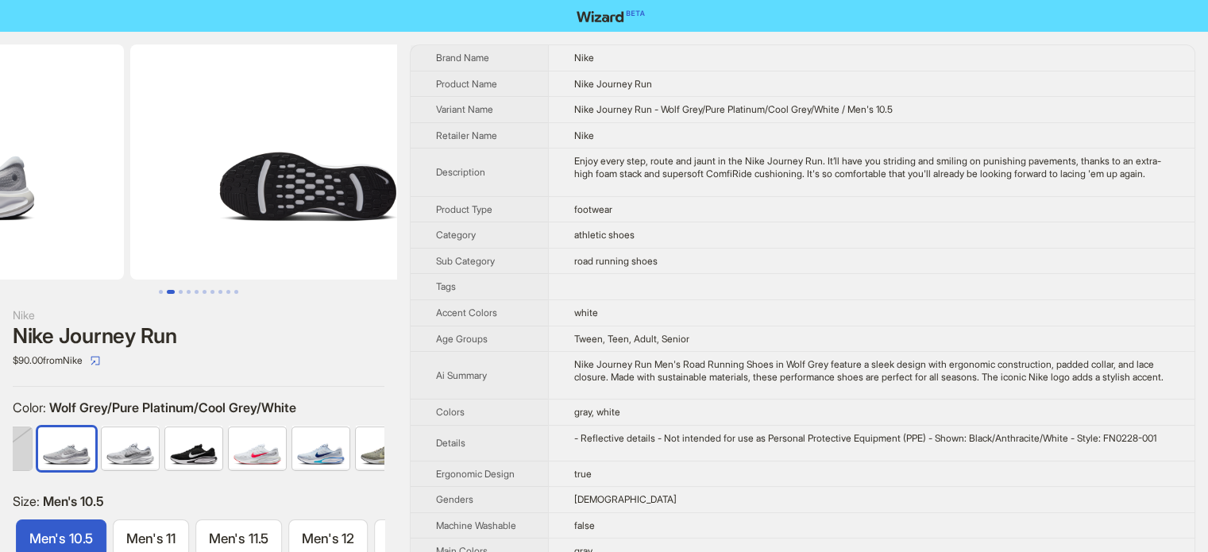
drag, startPoint x: 191, startPoint y: 223, endPoint x: 283, endPoint y: 222, distance: 92.1
click at [283, 222] on img at bounding box center [308, 161] width 356 height 235
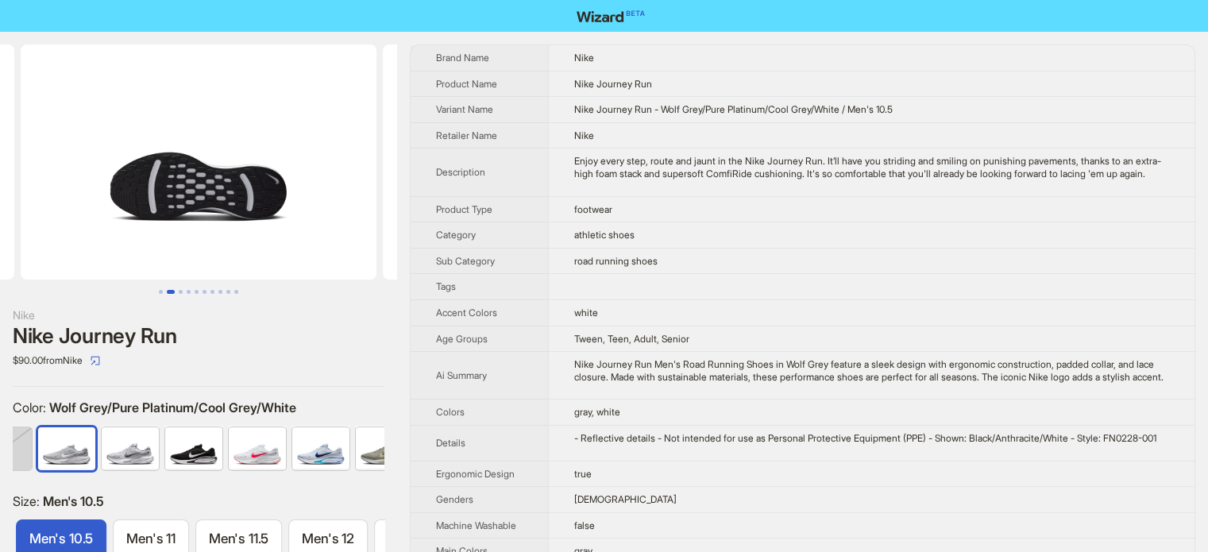
scroll to position [0, 241]
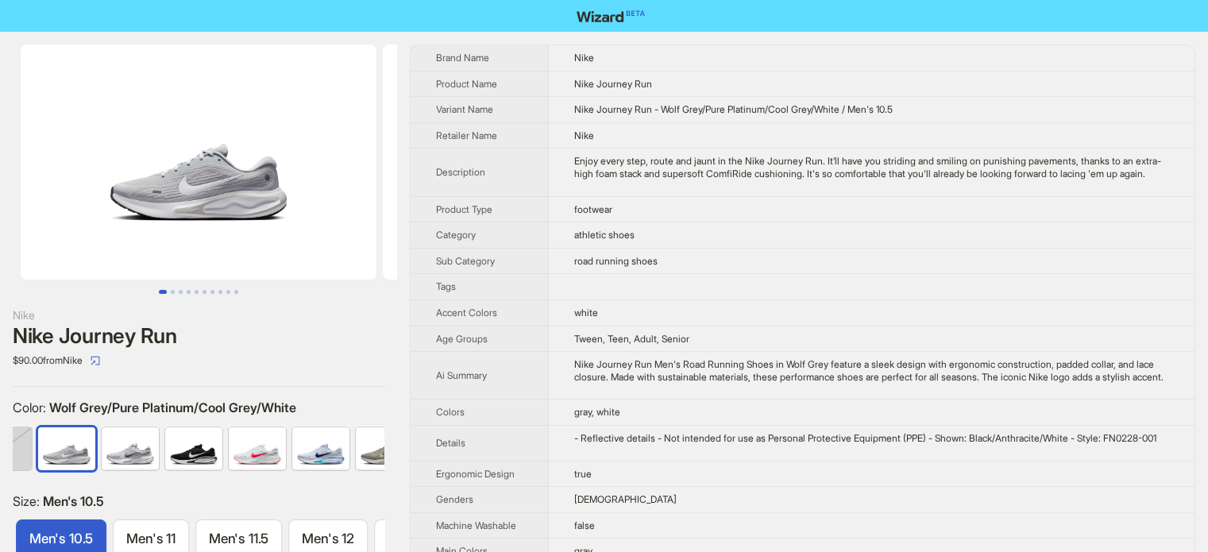
drag, startPoint x: 139, startPoint y: 193, endPoint x: 451, endPoint y: 201, distance: 312.1
